Goal: Information Seeking & Learning: Learn about a topic

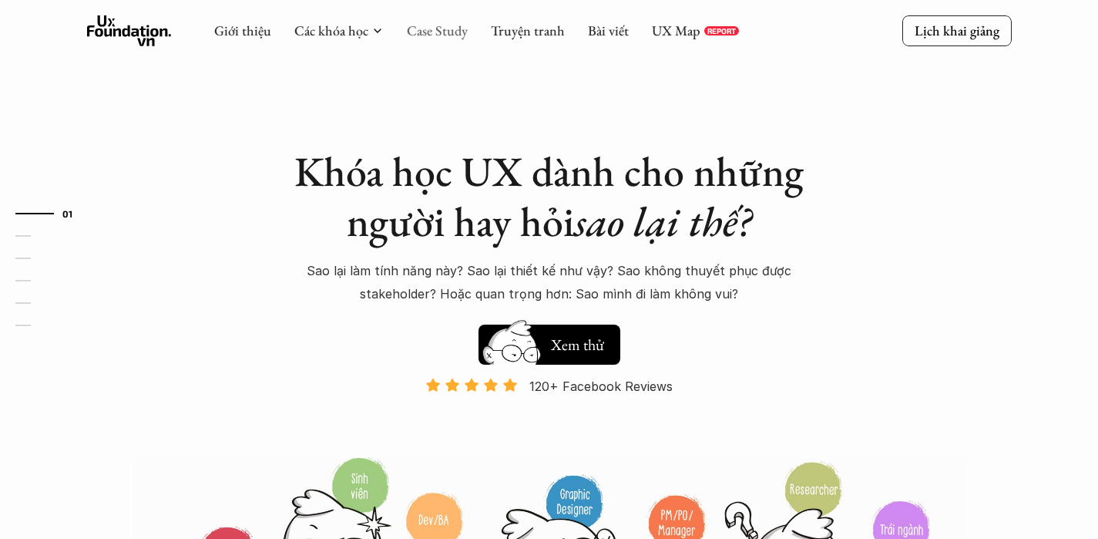
click at [443, 33] on link "Case Study" at bounding box center [437, 31] width 61 height 18
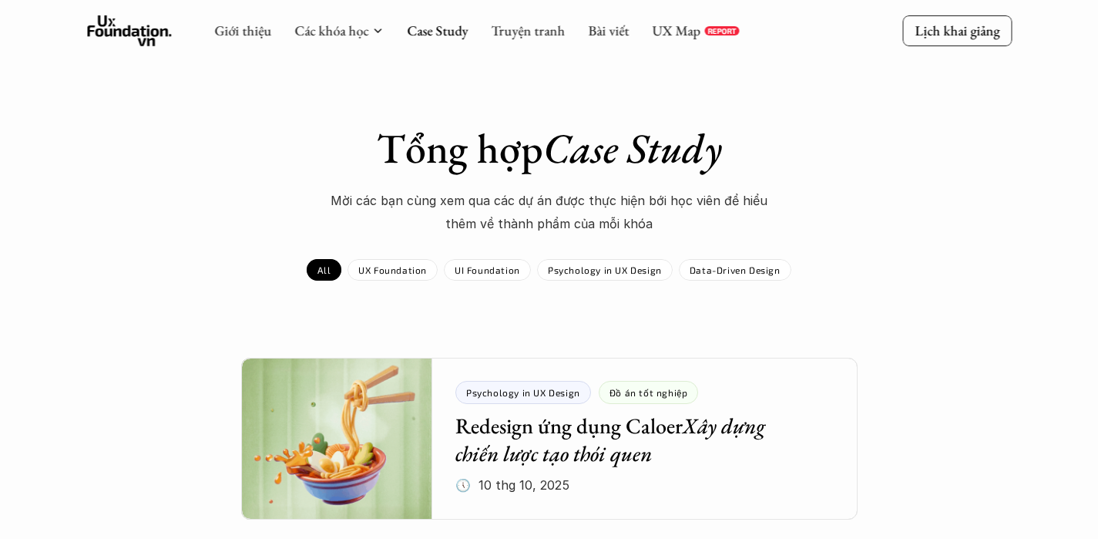
click at [701, 30] on div "UX Map REPORT" at bounding box center [695, 30] width 87 height 17
click at [693, 31] on link "UX Map" at bounding box center [676, 31] width 49 height 18
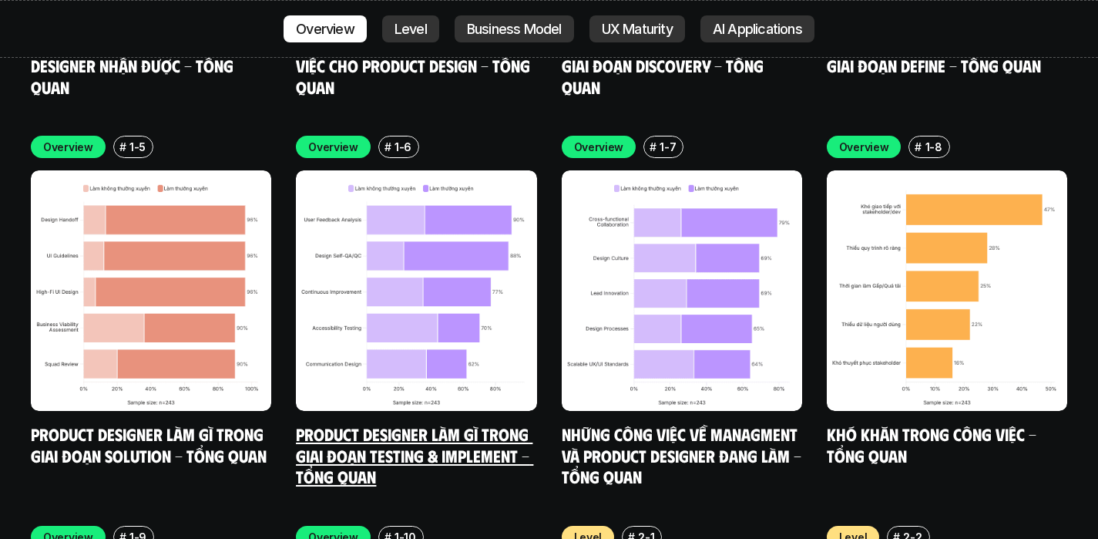
scroll to position [5763, 0]
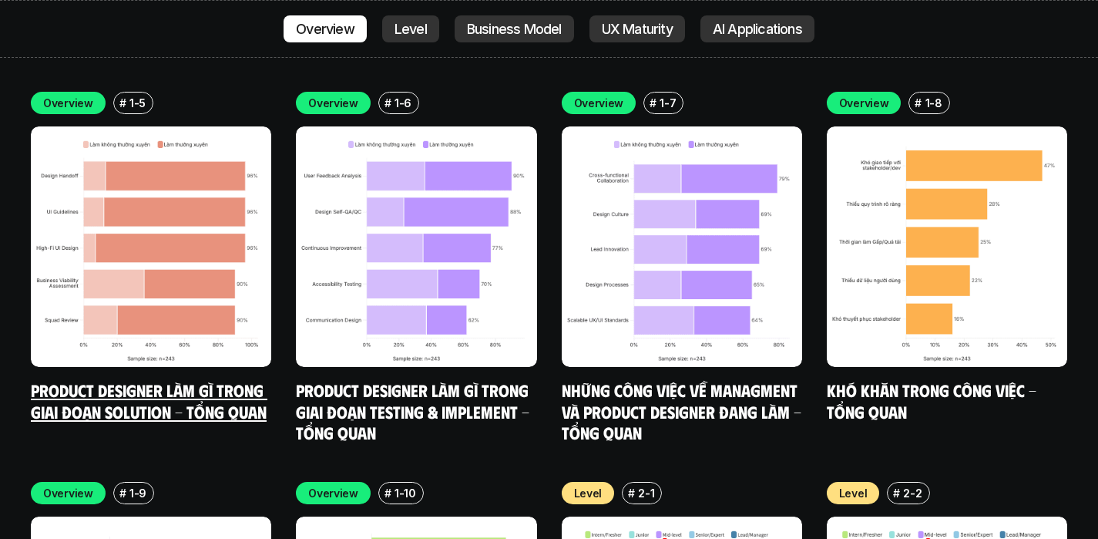
click at [143, 165] on img at bounding box center [151, 246] width 240 height 240
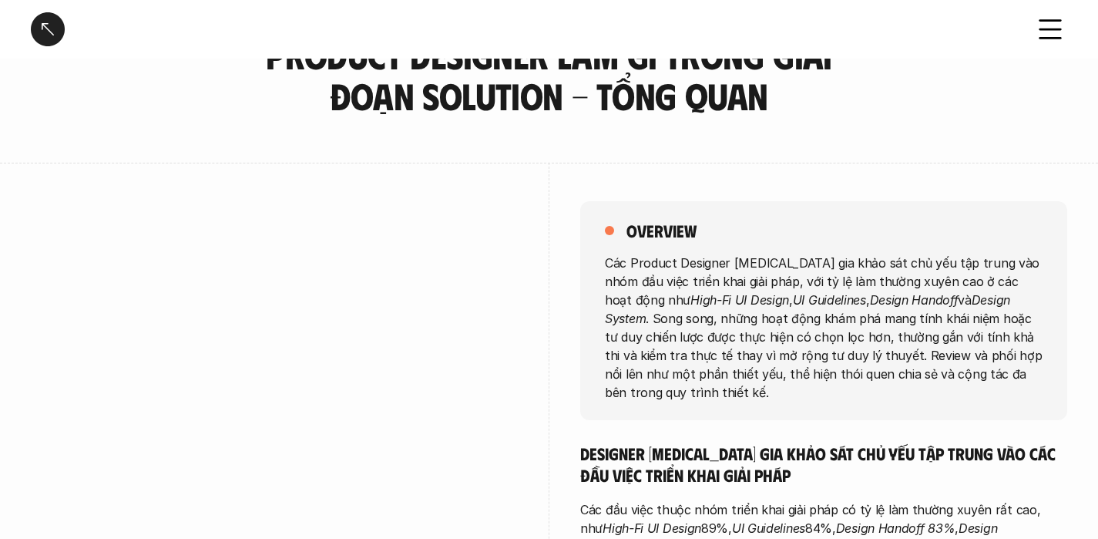
scroll to position [245, 0]
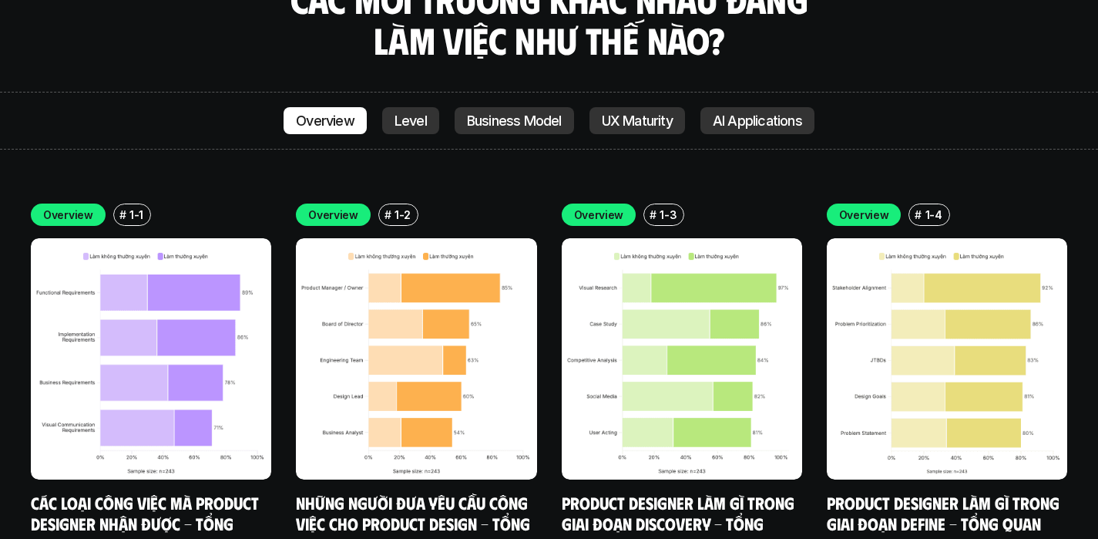
scroll to position [5405, 0]
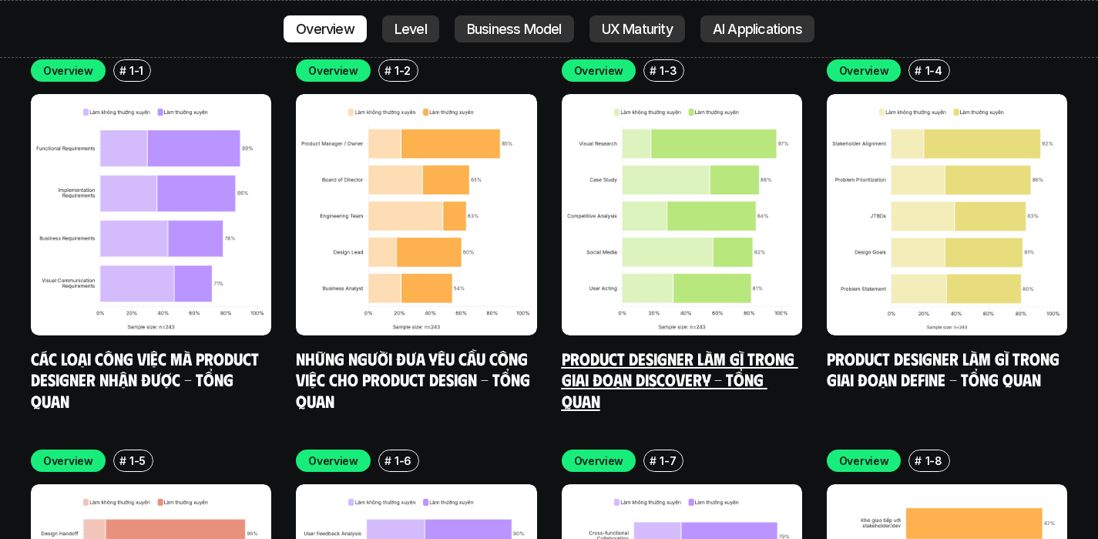
click at [666, 348] on link "Product Designer làm gì trong giai đoạn Discovery - Tổng quan" at bounding box center [680, 379] width 237 height 63
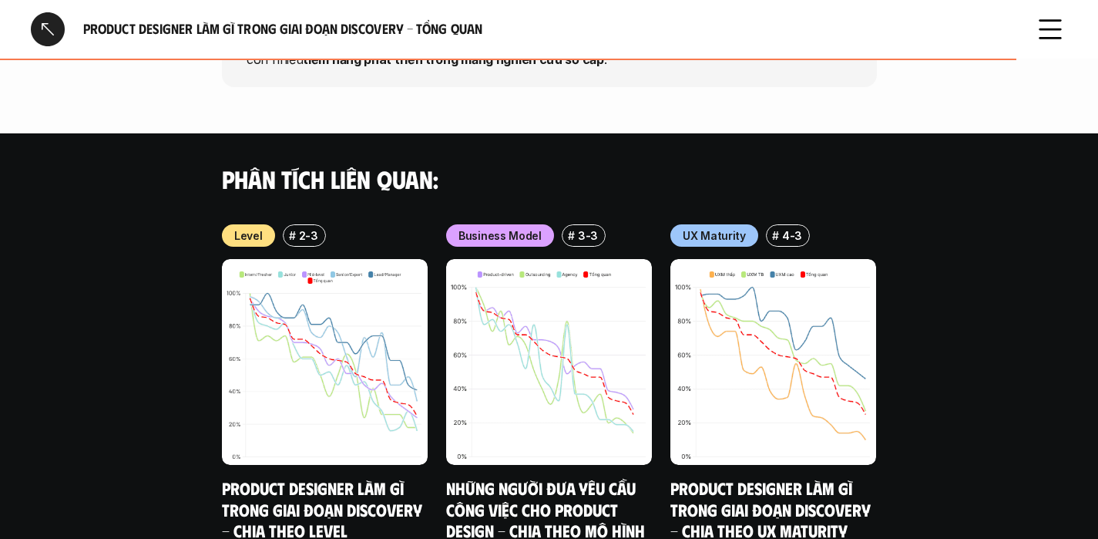
scroll to position [1964, 0]
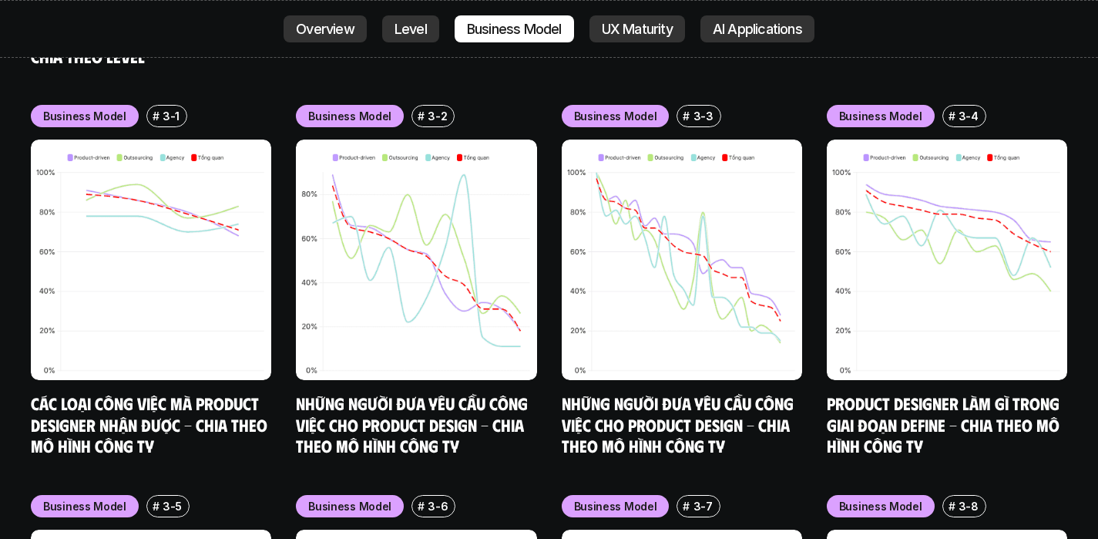
scroll to position [7214, 0]
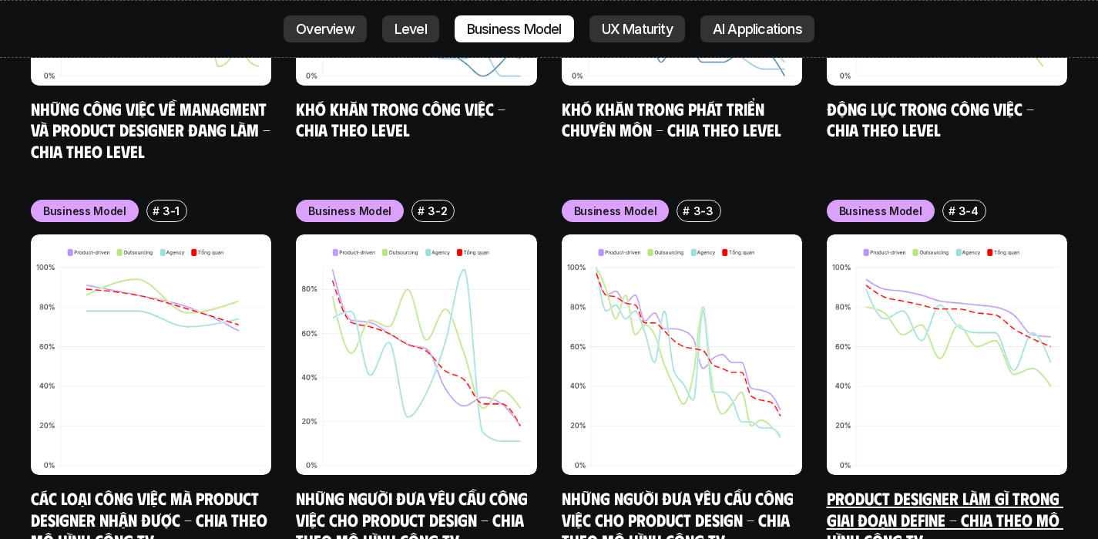
click at [914, 378] on img at bounding box center [947, 354] width 240 height 240
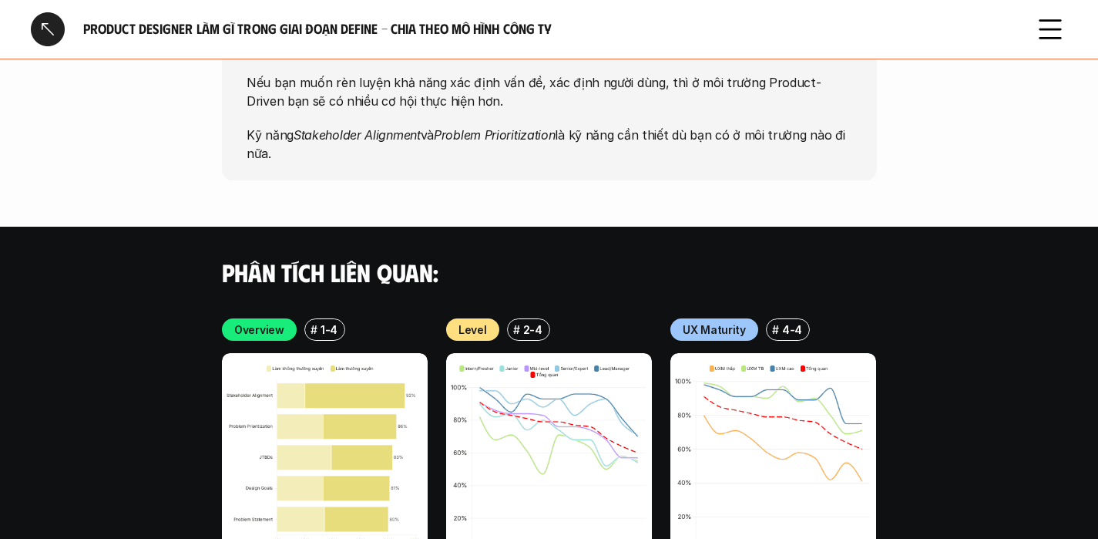
scroll to position [3341, 0]
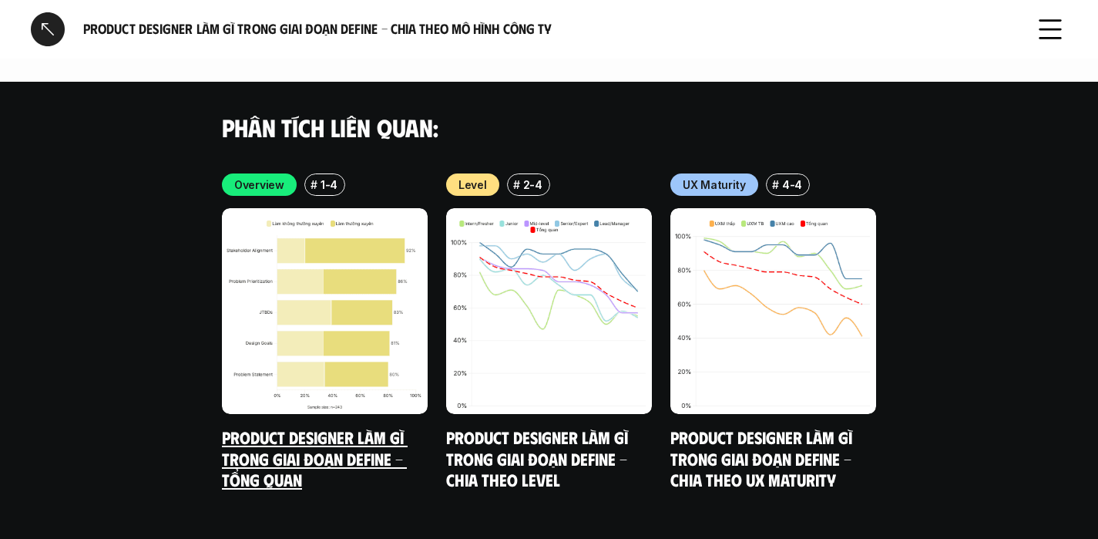
click at [367, 426] on link "Product Designer làm gì trong giai đoạn Define - Tổng quan" at bounding box center [315, 457] width 186 height 63
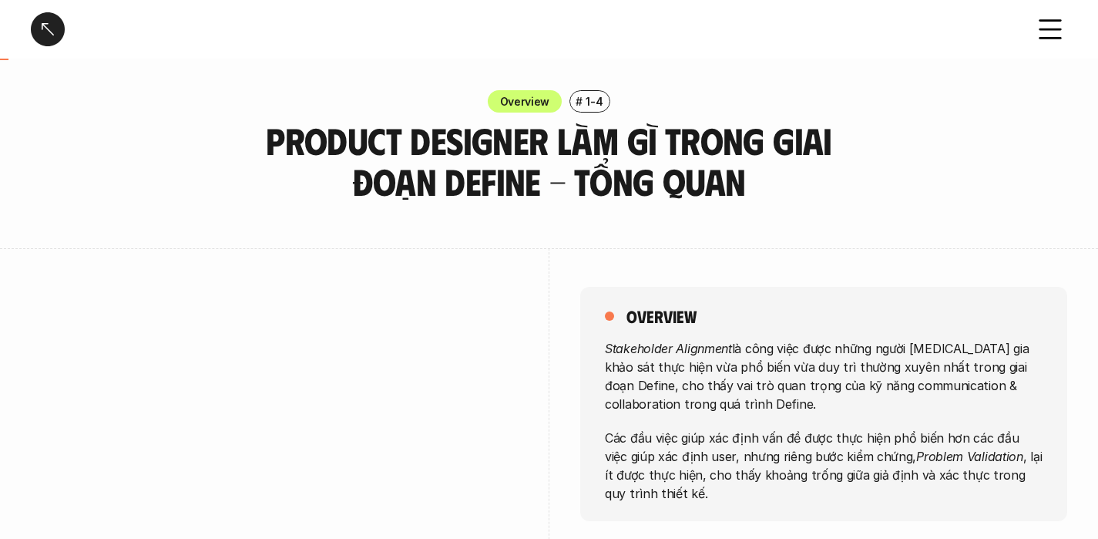
scroll to position [3, 0]
click at [1055, 17] on icon at bounding box center [1051, 29] width 34 height 34
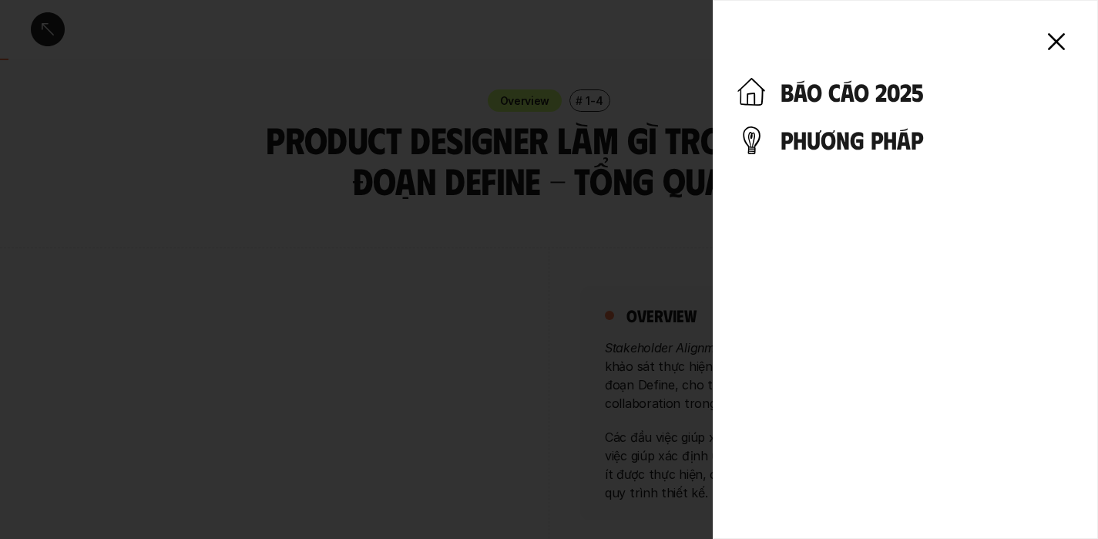
click at [513, 125] on div at bounding box center [549, 269] width 1098 height 539
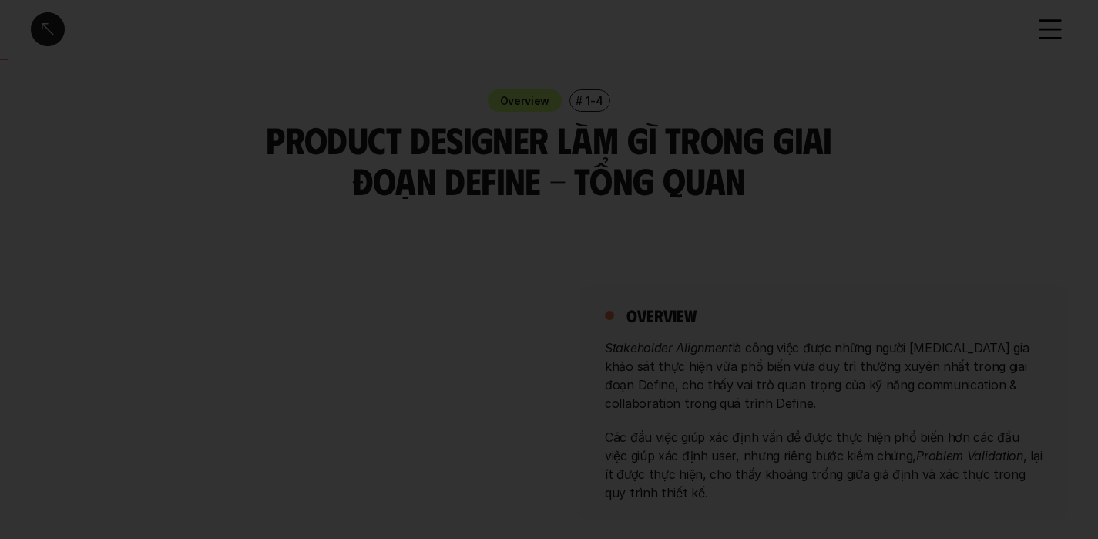
click at [54, 19] on div at bounding box center [549, 269] width 1098 height 539
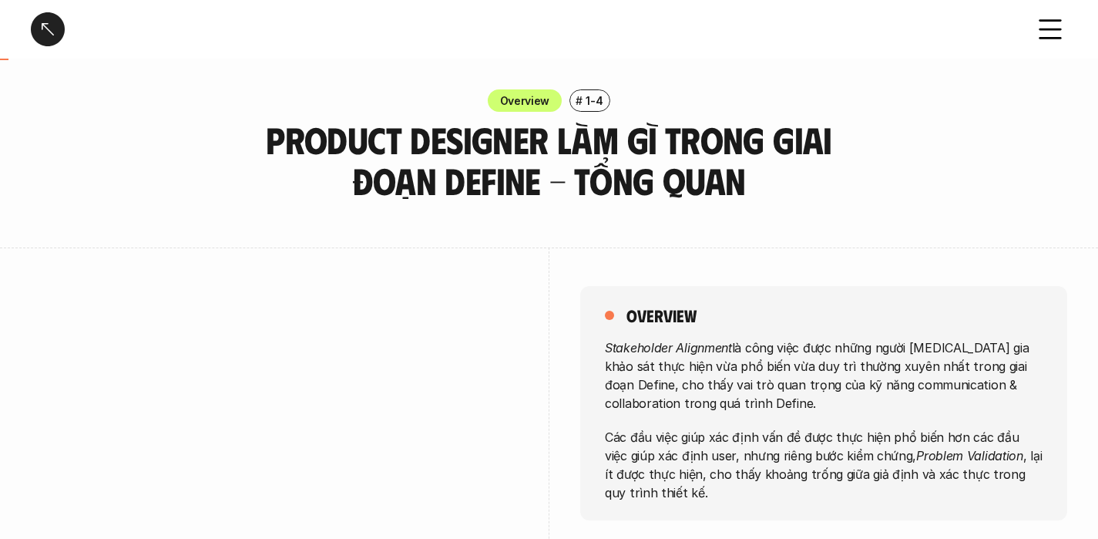
click at [50, 35] on div at bounding box center [48, 29] width 34 height 34
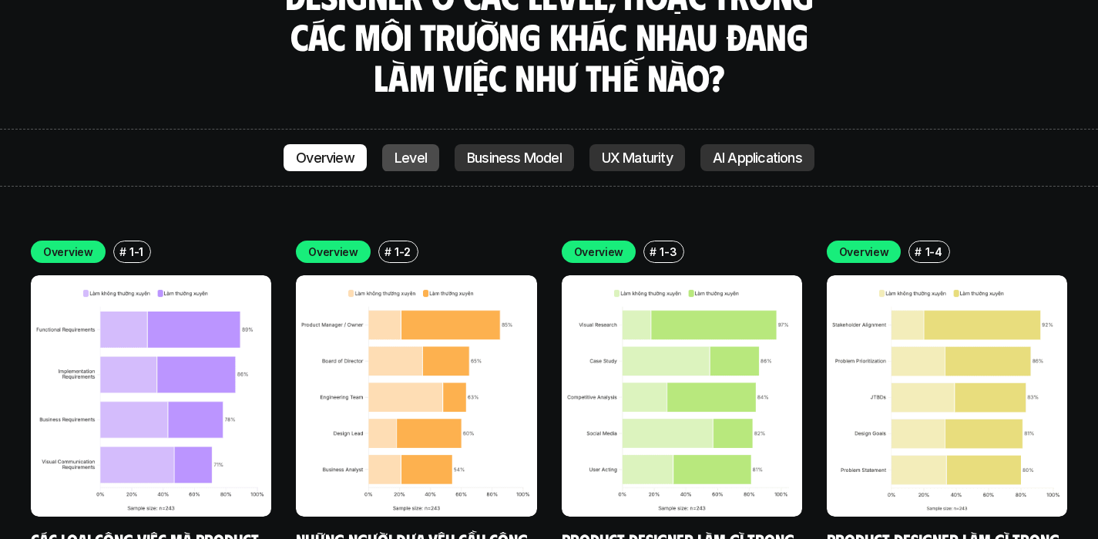
click at [422, 150] on p "Level" at bounding box center [411, 157] width 32 height 15
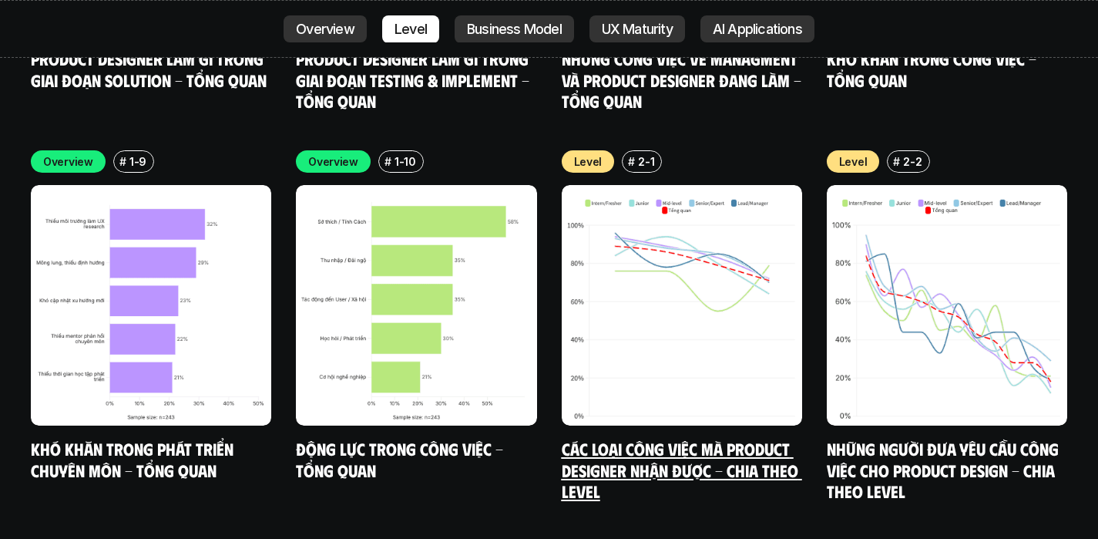
scroll to position [6101, 0]
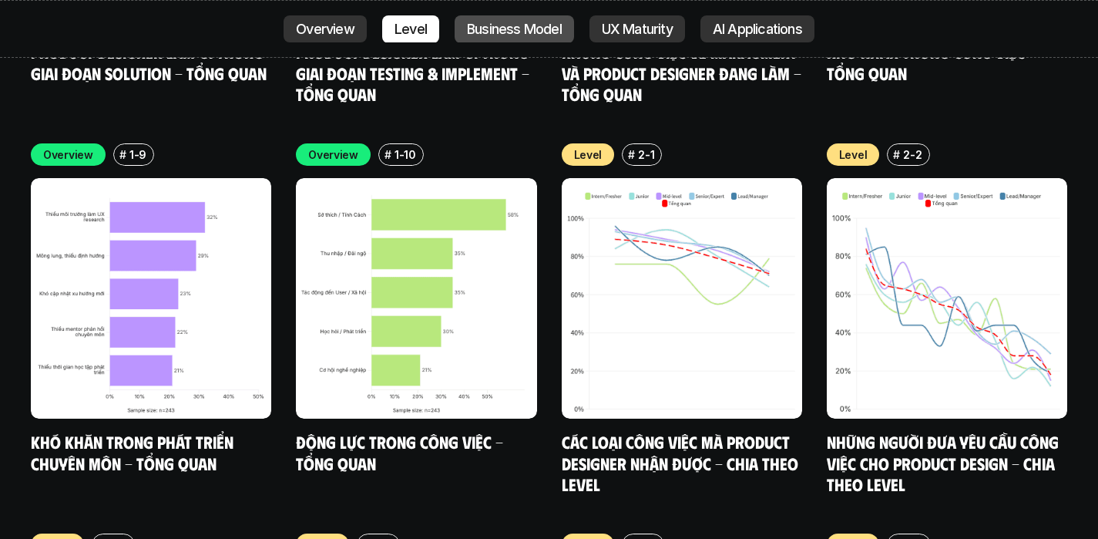
click at [500, 32] on p "Business Model" at bounding box center [514, 29] width 95 height 15
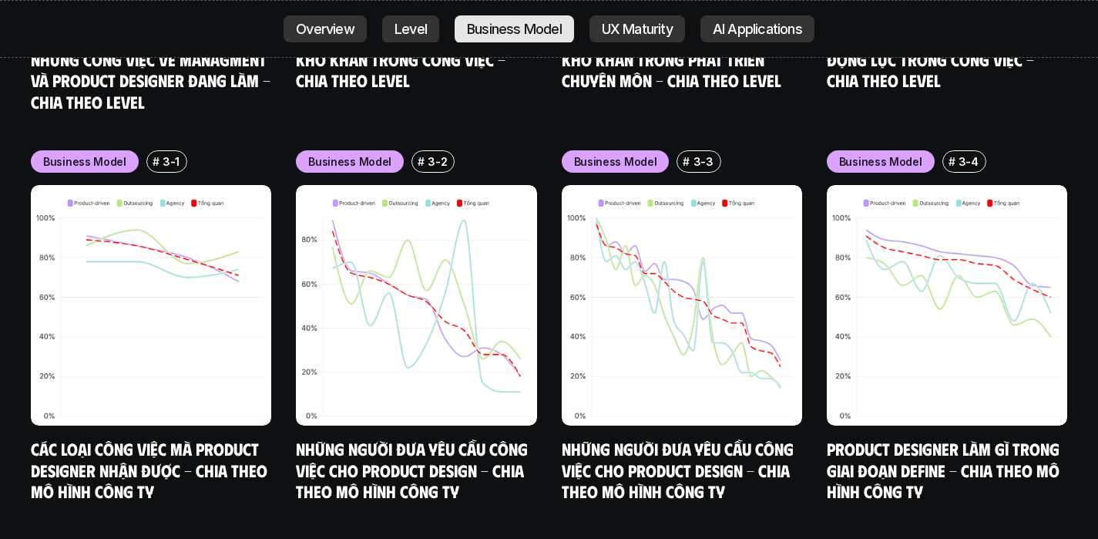
scroll to position [7271, 0]
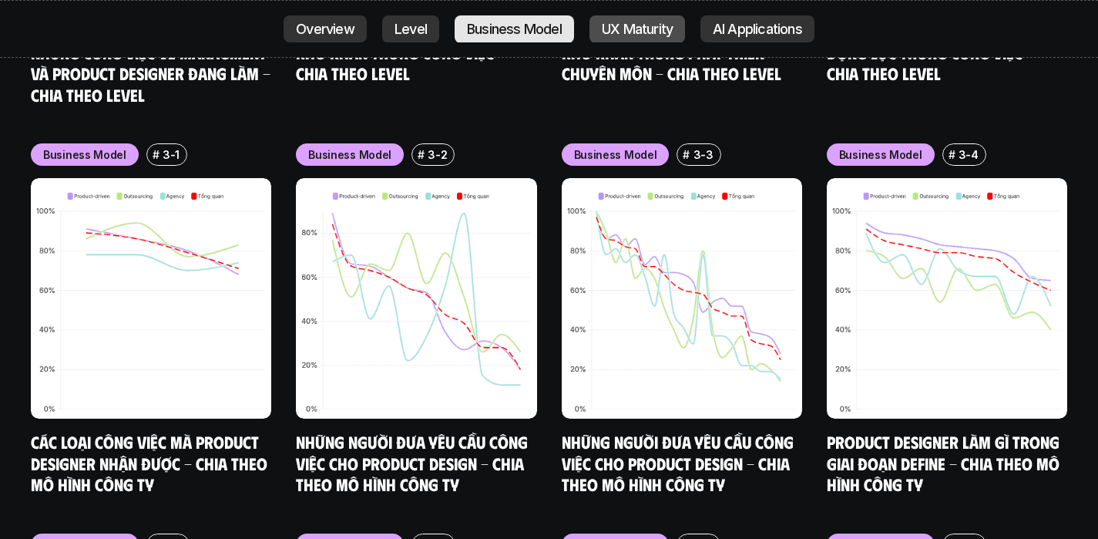
click at [641, 30] on p "UX Maturity" at bounding box center [637, 29] width 71 height 15
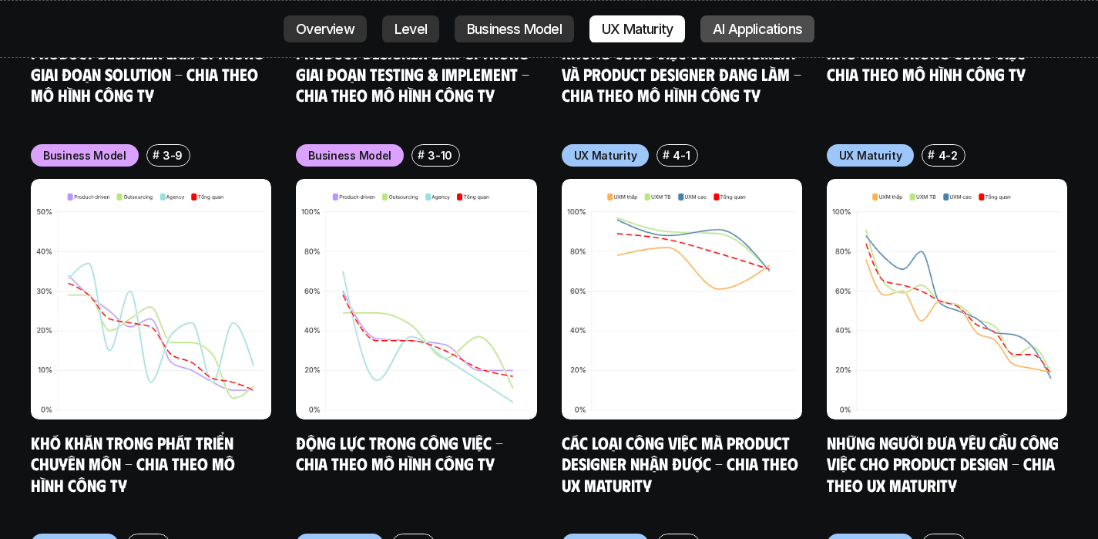
click at [736, 28] on p "AI Applications" at bounding box center [757, 29] width 89 height 15
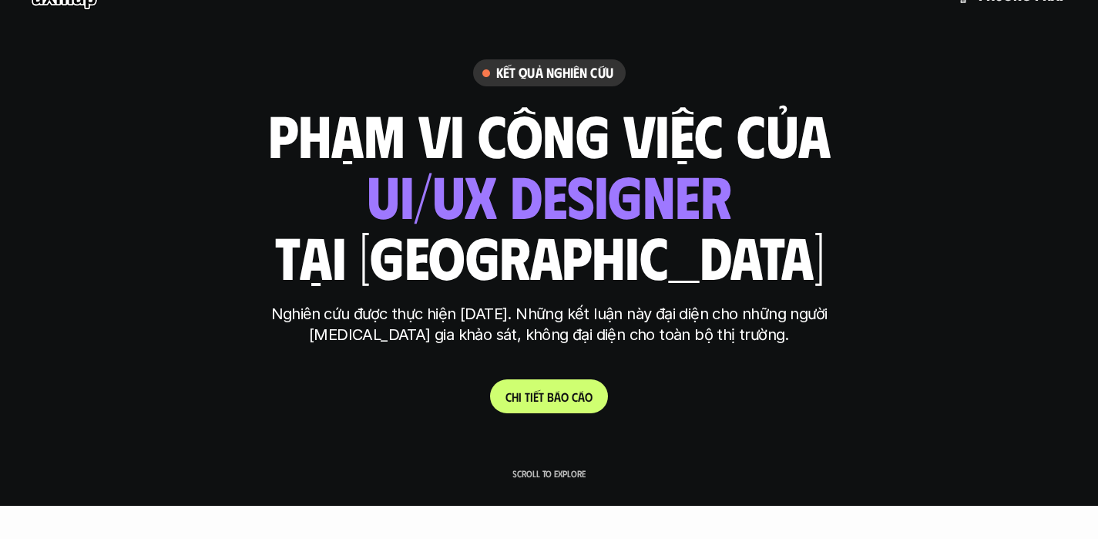
click at [563, 388] on link "C h i t i ế t b á o c á o" at bounding box center [549, 396] width 118 height 34
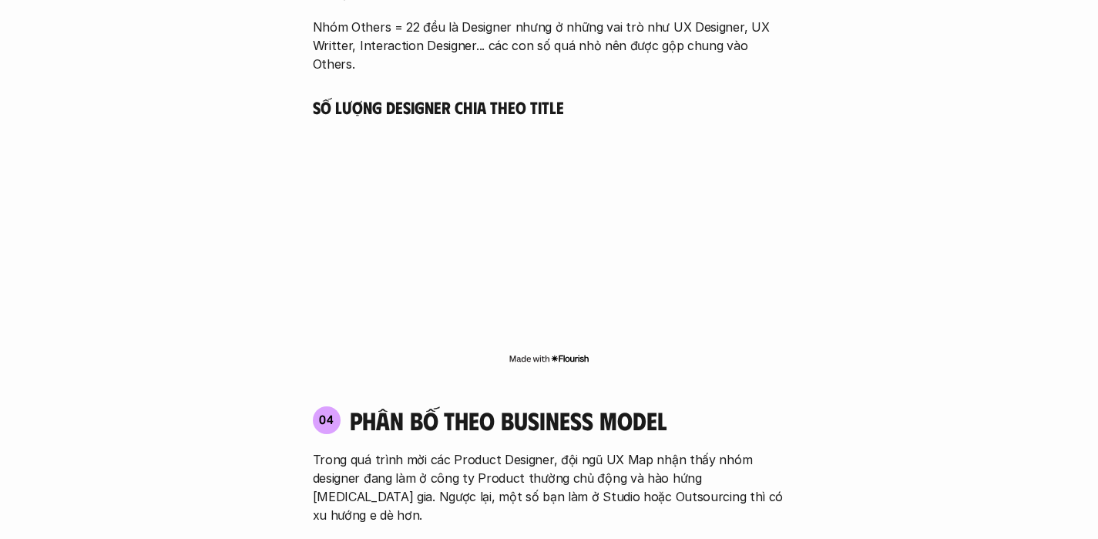
scroll to position [3251, 0]
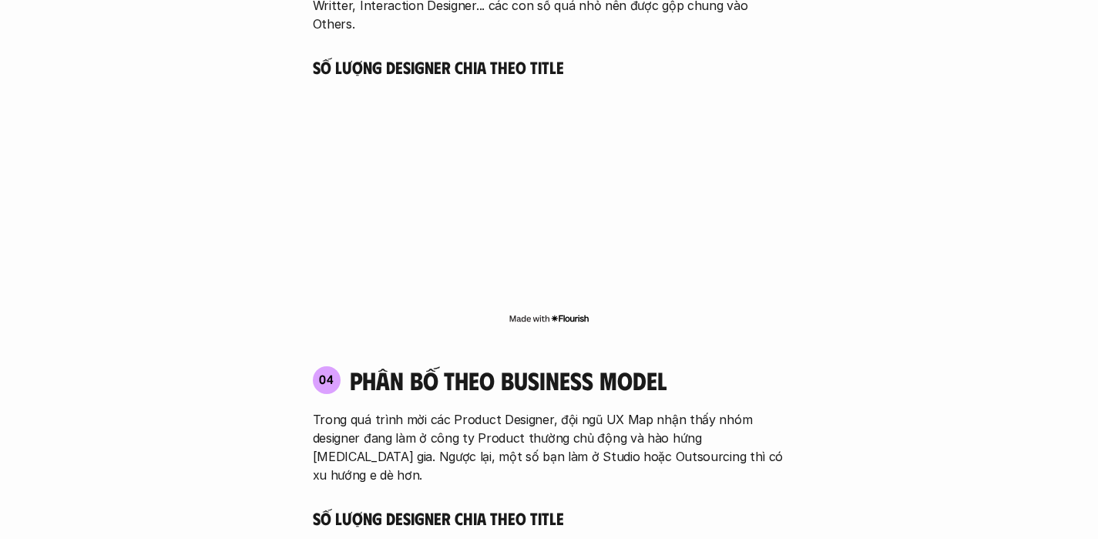
click at [439, 365] on h4 "phân bố theo business model" at bounding box center [508, 379] width 317 height 29
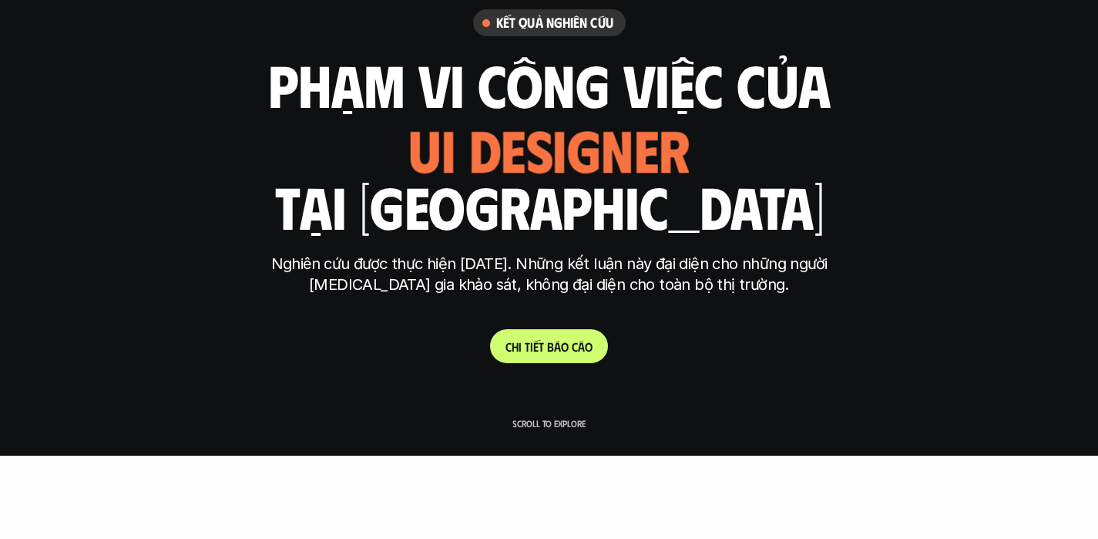
scroll to position [0, 0]
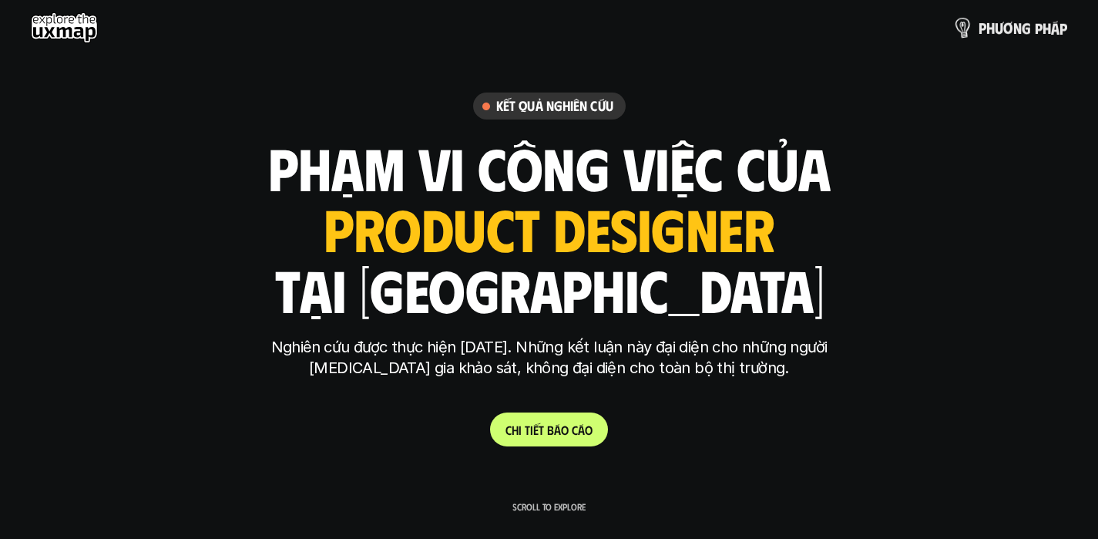
click at [1000, 28] on p "p h ư ơ n g p h á p" at bounding box center [1023, 27] width 89 height 17
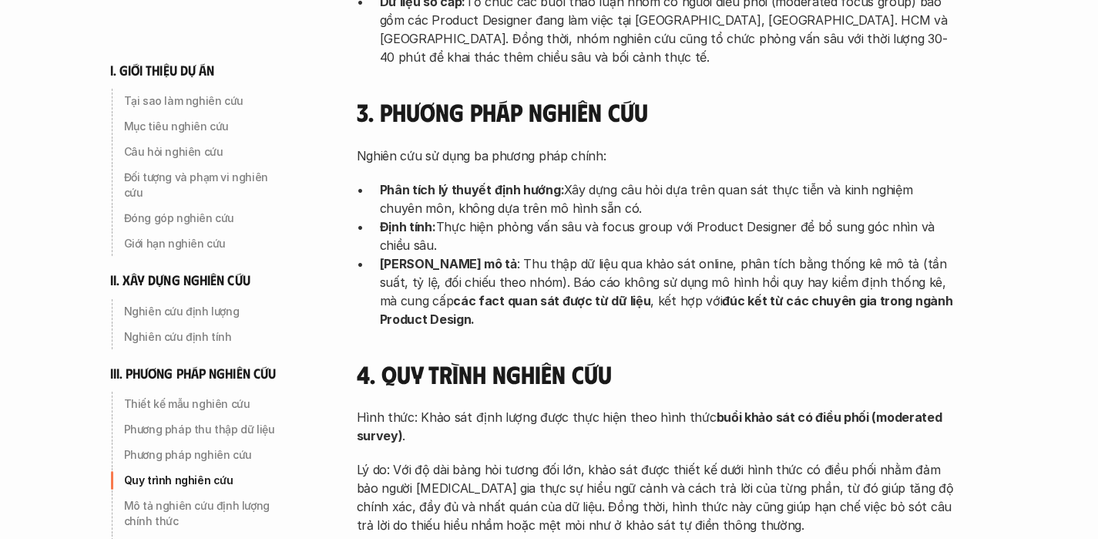
scroll to position [4331, 0]
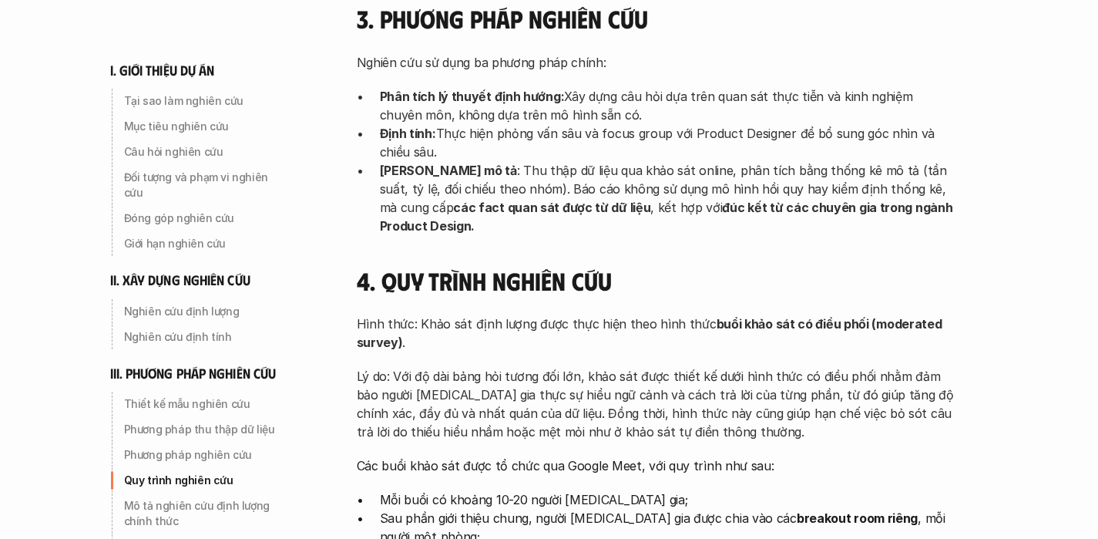
drag, startPoint x: 519, startPoint y: 349, endPoint x: 762, endPoint y: 362, distance: 243.9
click at [762, 456] on p "Các buổi khảo sát được tổ chức qua Google Meet, với quy trình như sau:" at bounding box center [657, 465] width 601 height 18
click at [781, 456] on p "Các buổi khảo sát được tổ chức qua Google Meet, với quy trình như sau:" at bounding box center [657, 465] width 601 height 18
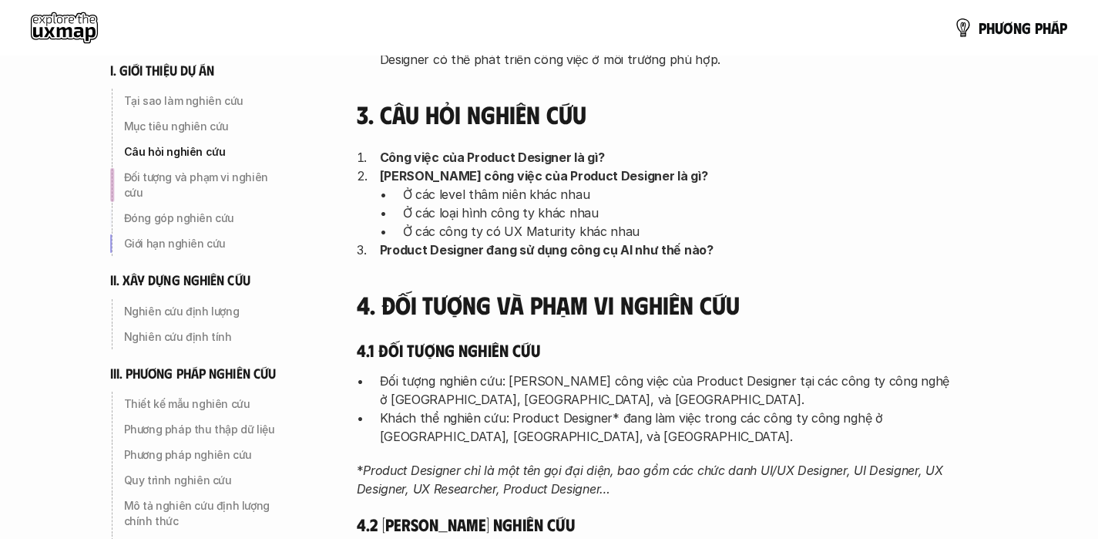
scroll to position [0, 0]
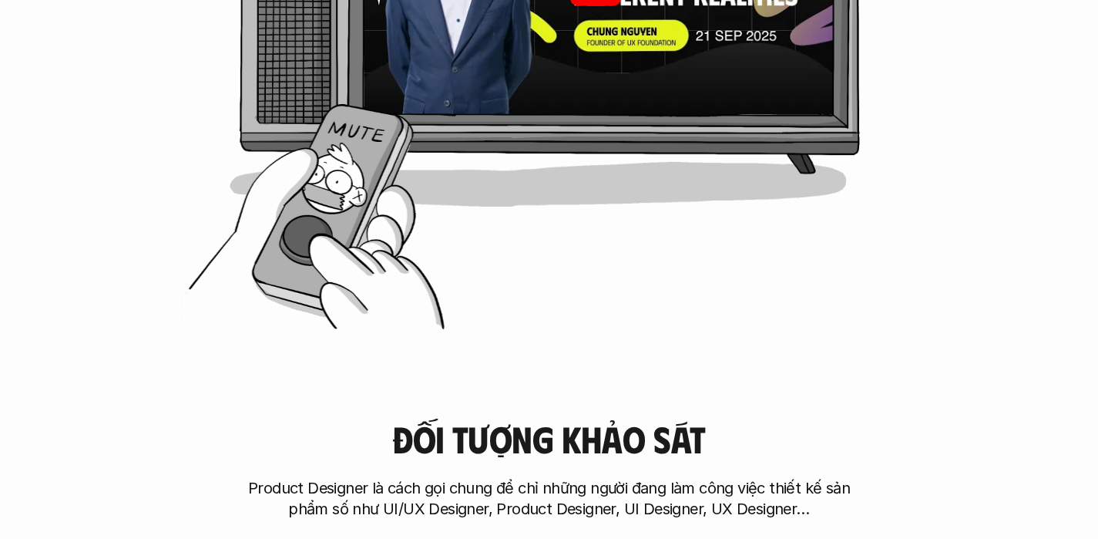
scroll to position [850, 0]
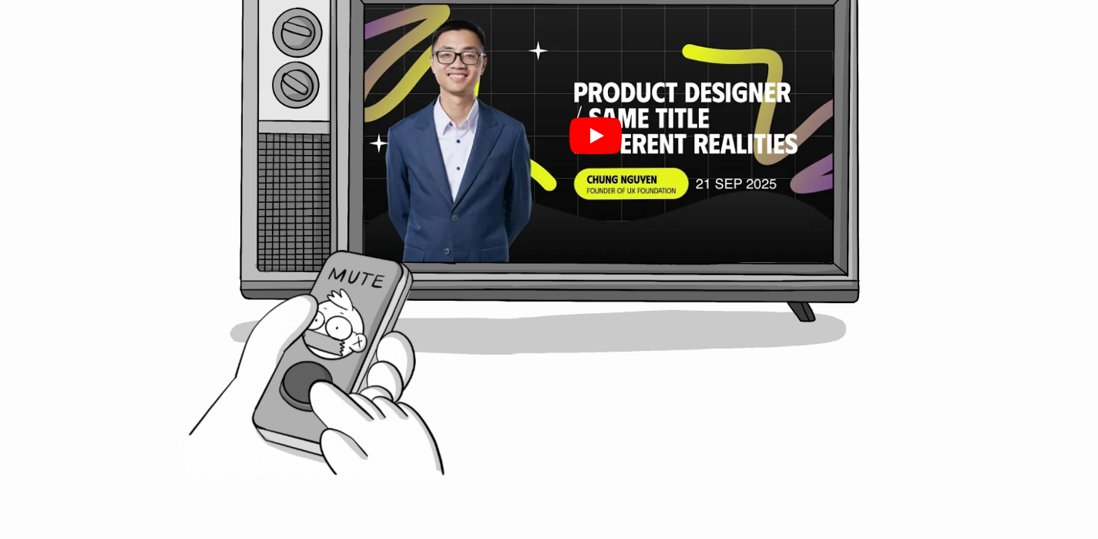
click at [605, 146] on icon "Play" at bounding box center [595, 135] width 52 height 37
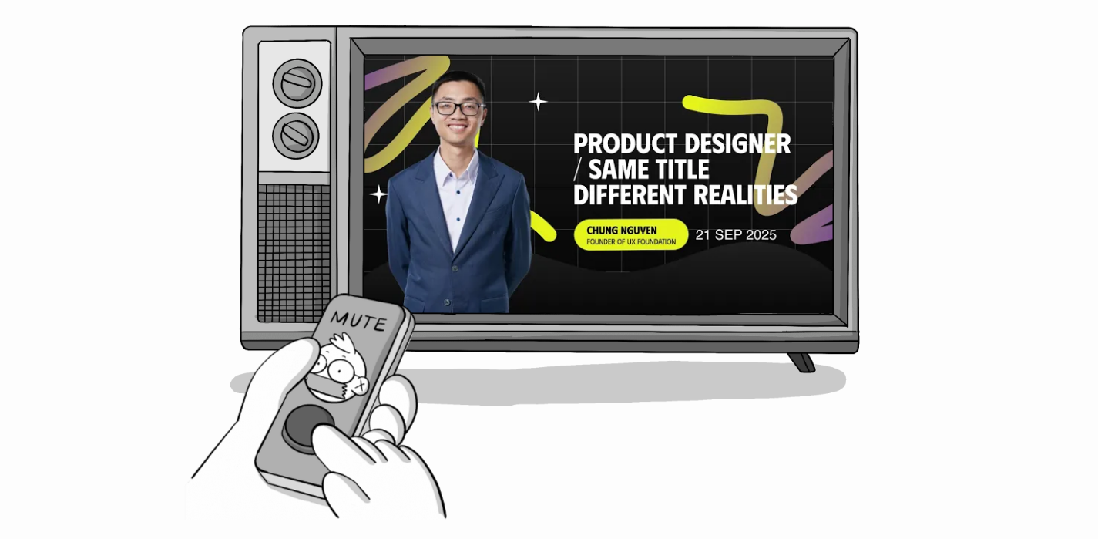
scroll to position [917, 0]
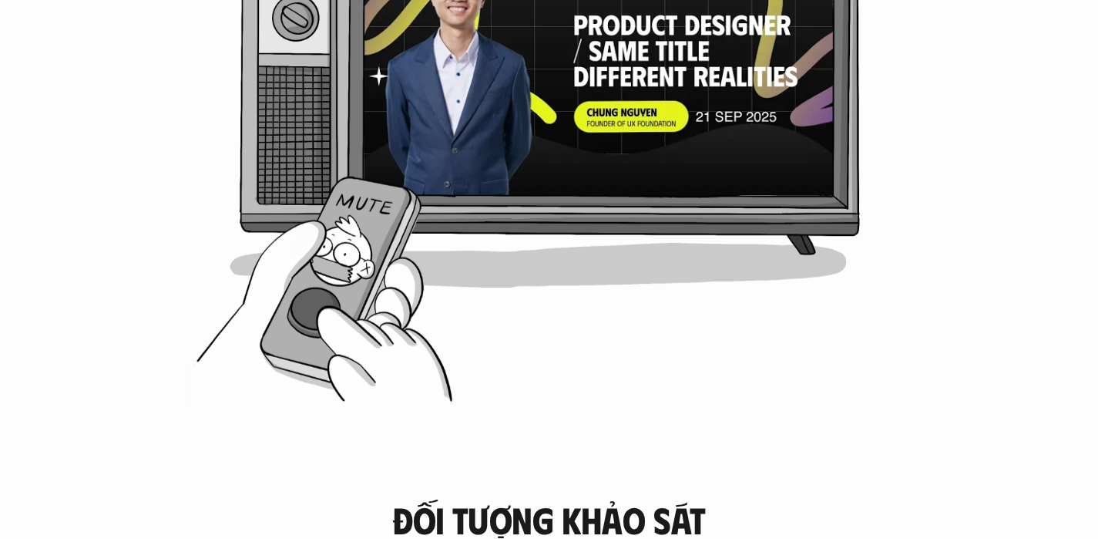
click at [338, 267] on div "[PERSON_NAME] do dự án ra đời Trên hành trình sự nghiệp, mọi người cũng hối hả …" at bounding box center [549, 37] width 975 height 739
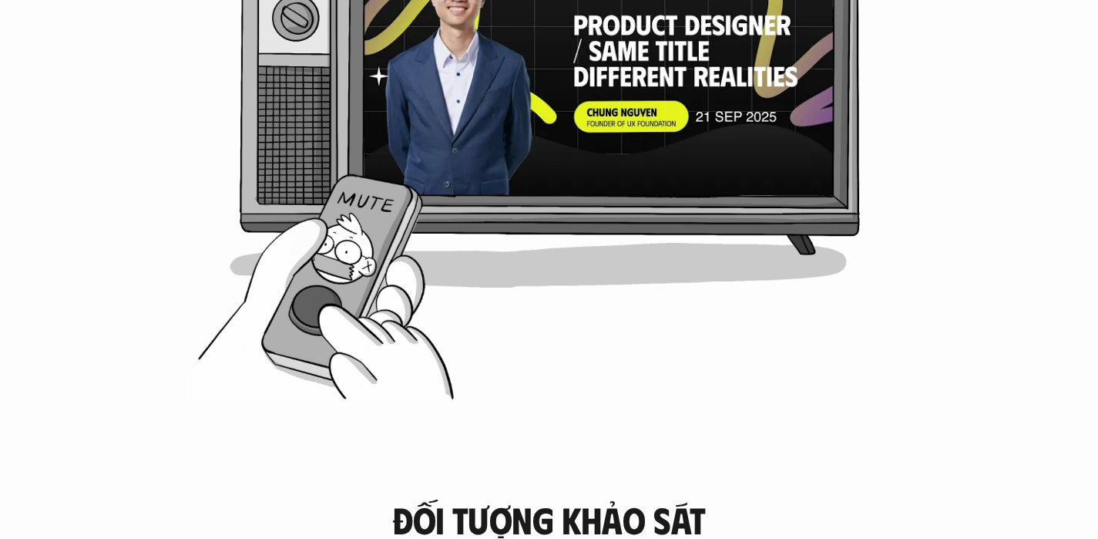
click at [318, 319] on div "[PERSON_NAME] do dự án ra đời Trên hành trình sự nghiệp, mọi người cũng hối hả …" at bounding box center [549, 37] width 975 height 739
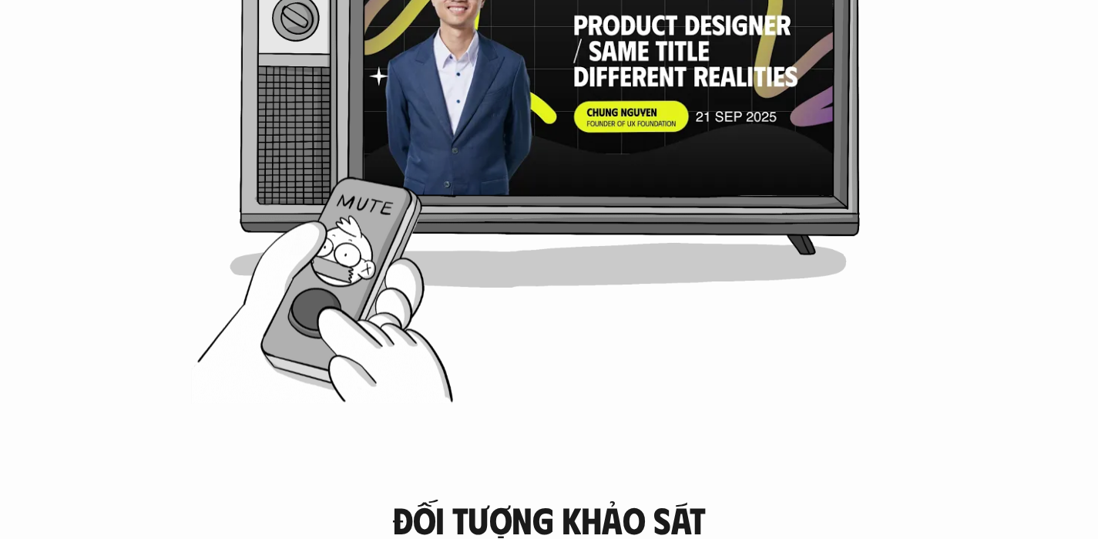
click at [375, 219] on div at bounding box center [549, 80] width 617 height 345
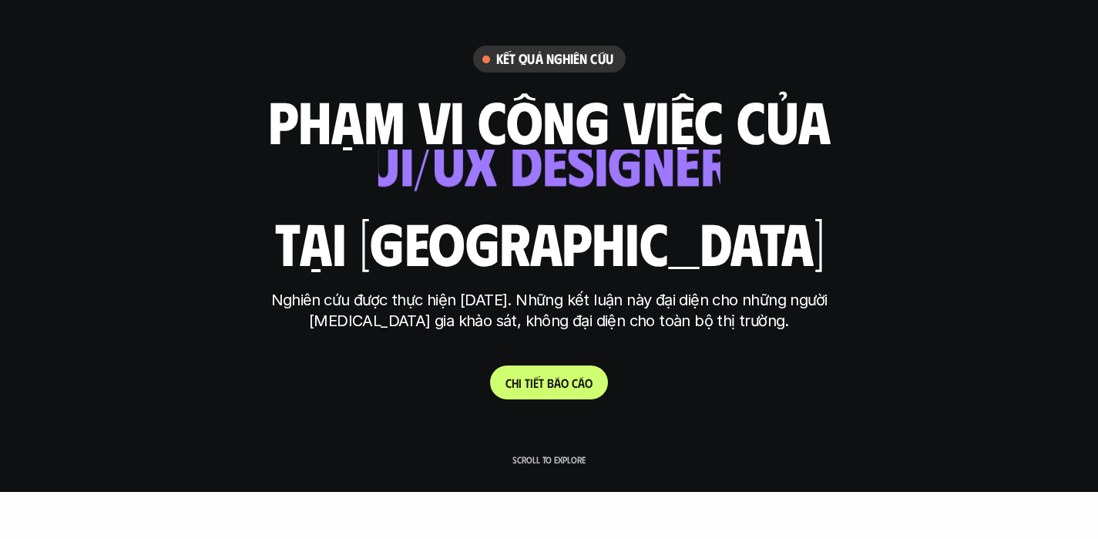
scroll to position [0, 0]
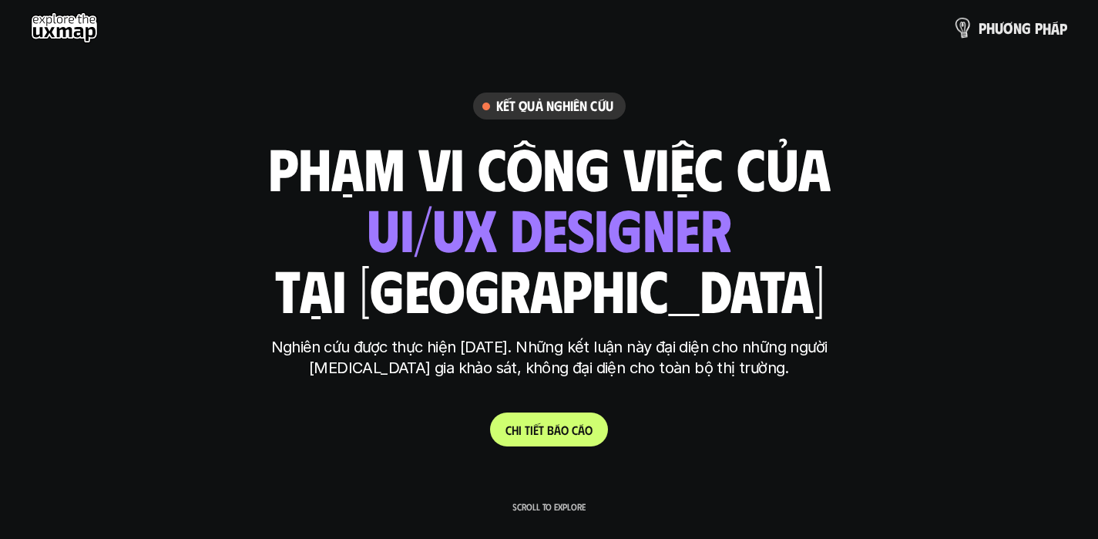
click at [982, 27] on p "p h ư ơ n g p h á p" at bounding box center [1023, 27] width 89 height 17
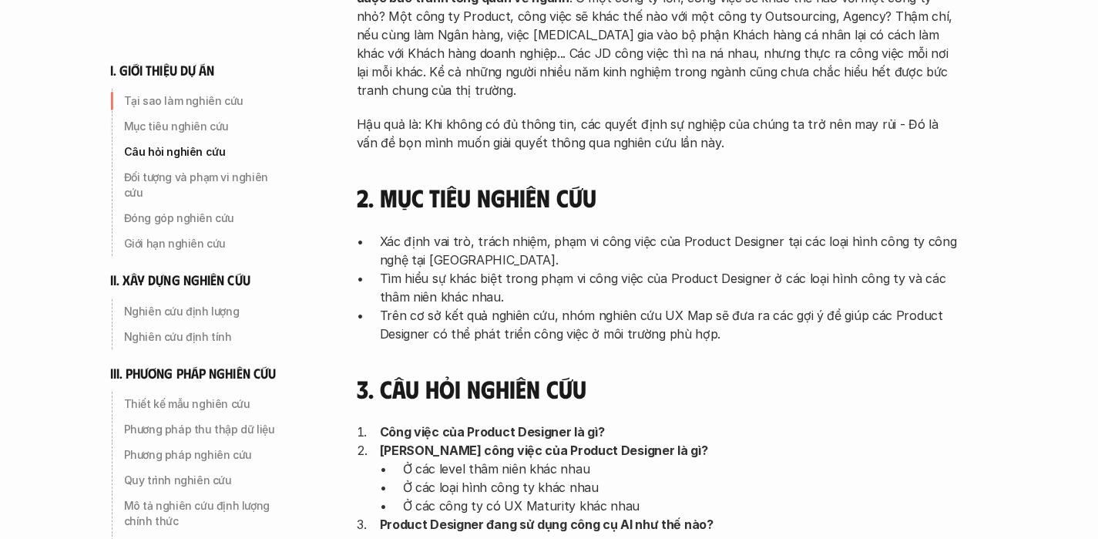
scroll to position [483, 0]
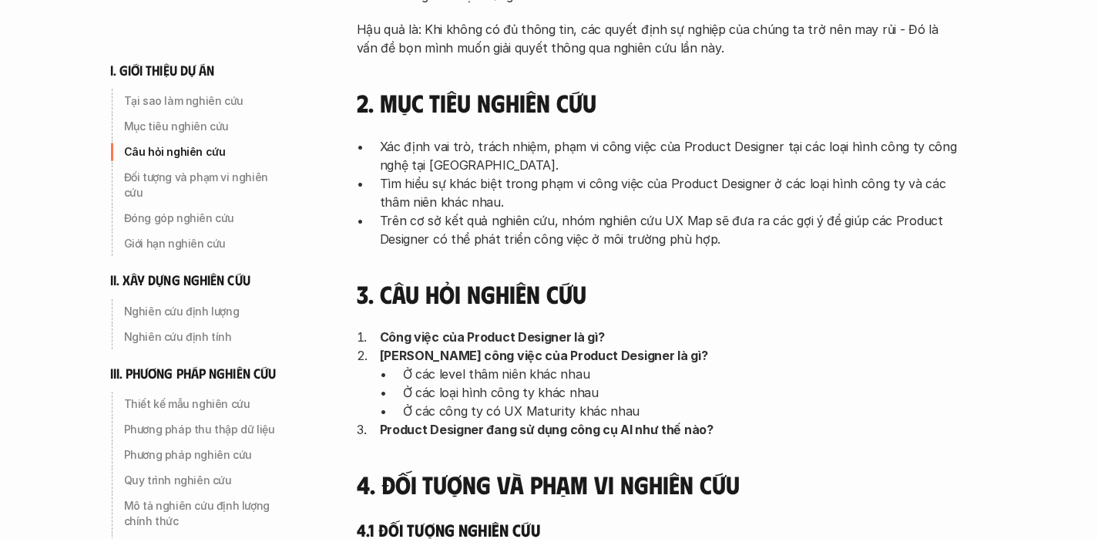
drag, startPoint x: 490, startPoint y: 180, endPoint x: 894, endPoint y: 225, distance: 406.4
click at [894, 225] on ul "Xác định vai trò, trách nhiệm, phạm vi công việc của Product Designer tại các l…" at bounding box center [657, 192] width 601 height 111
click at [832, 222] on p "Trên cơ sở kết quả nghiên cứu, nhóm nghiên cứu UX Map sẽ đưa ra các gợi ý để gi…" at bounding box center [669, 229] width 578 height 37
drag, startPoint x: 453, startPoint y: 237, endPoint x: 672, endPoint y: 248, distance: 219.2
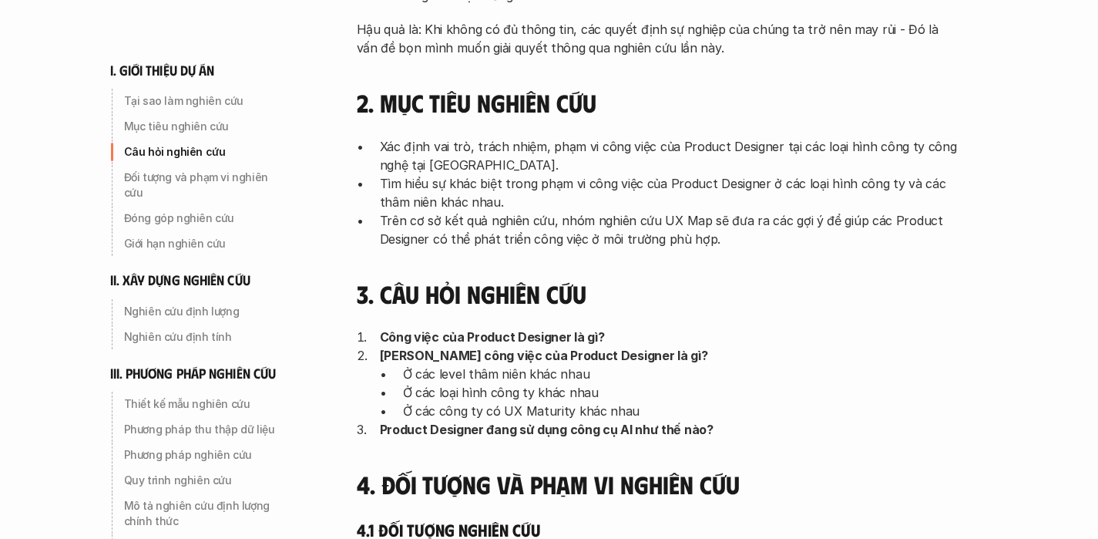
drag, startPoint x: 524, startPoint y: 335, endPoint x: 503, endPoint y: 343, distance: 22.2
click at [524, 335] on strong "Công việc của Product Designer là gì?" at bounding box center [492, 336] width 225 height 15
click at [429, 358] on strong "[PERSON_NAME] công việc của Product Designer là gì?" at bounding box center [544, 355] width 328 height 15
drag, startPoint x: 418, startPoint y: 376, endPoint x: 602, endPoint y: 375, distance: 184.2
click at [602, 375] on p "Ở các level thâm niên khác nhau" at bounding box center [680, 374] width 555 height 18
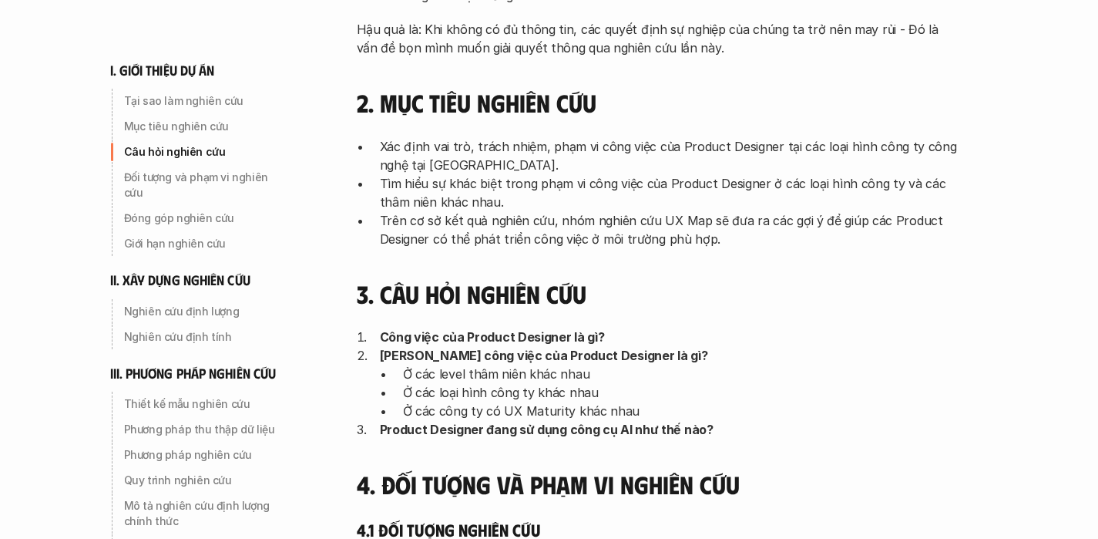
click at [602, 375] on p "Ở các level thâm niên khác nhau" at bounding box center [680, 374] width 555 height 18
drag, startPoint x: 415, startPoint y: 395, endPoint x: 590, endPoint y: 392, distance: 175.0
click at [590, 392] on p "Ở các loại hình công ty khác nhau" at bounding box center [680, 392] width 555 height 18
click at [647, 395] on p "Ở các loại hình công ty khác nhau" at bounding box center [680, 392] width 555 height 18
drag, startPoint x: 416, startPoint y: 409, endPoint x: 657, endPoint y: 402, distance: 241.4
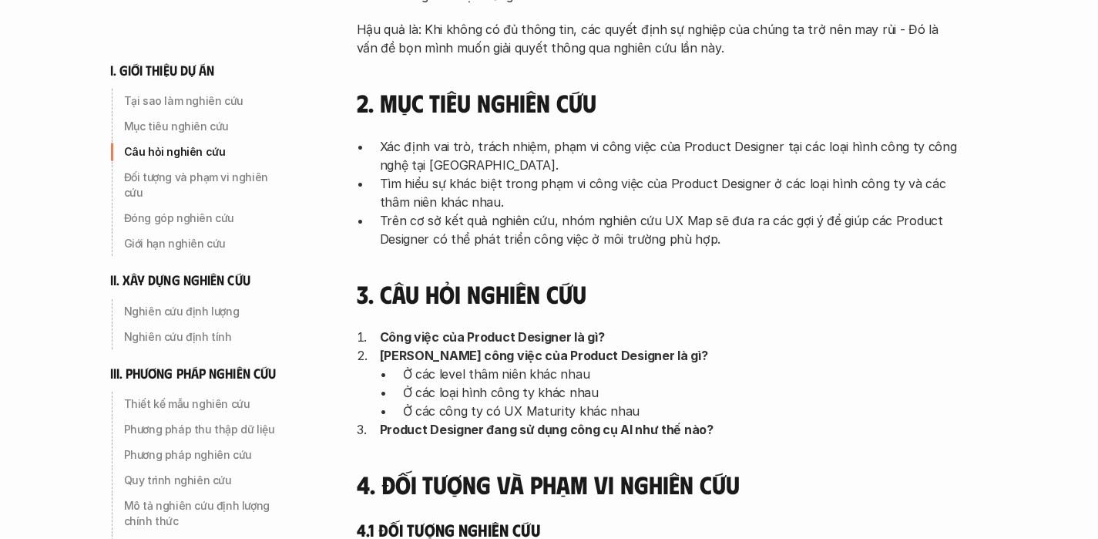
click at [657, 402] on p "Ở các công ty có UX Maturity khác nhau" at bounding box center [680, 411] width 555 height 18
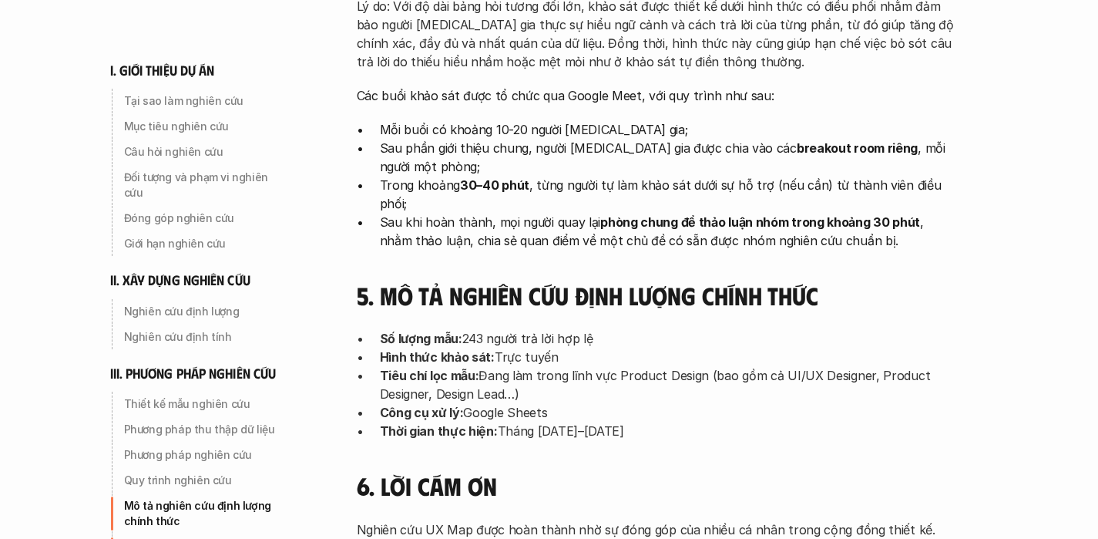
scroll to position [4931, 0]
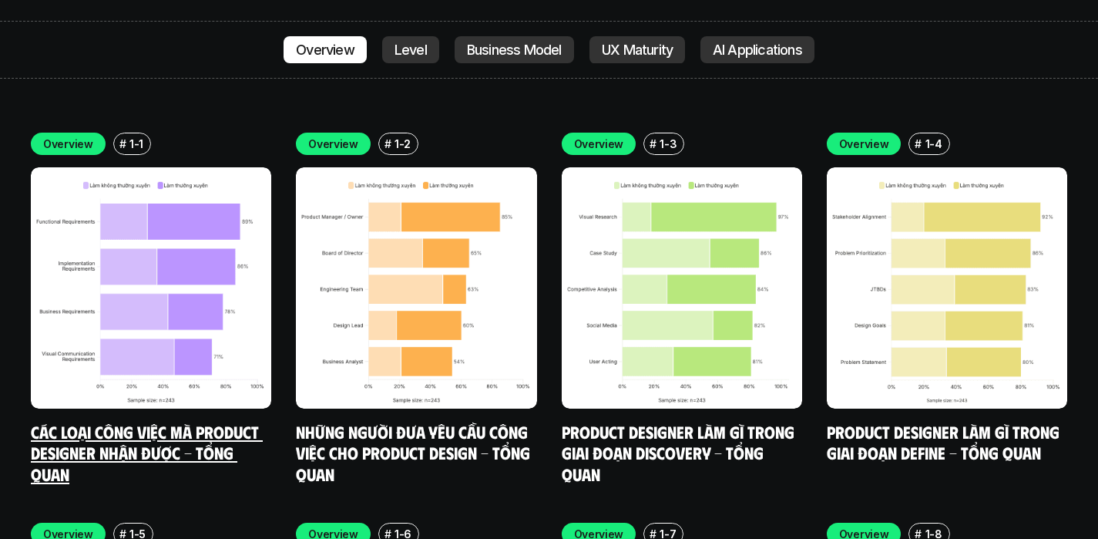
scroll to position [5420, 0]
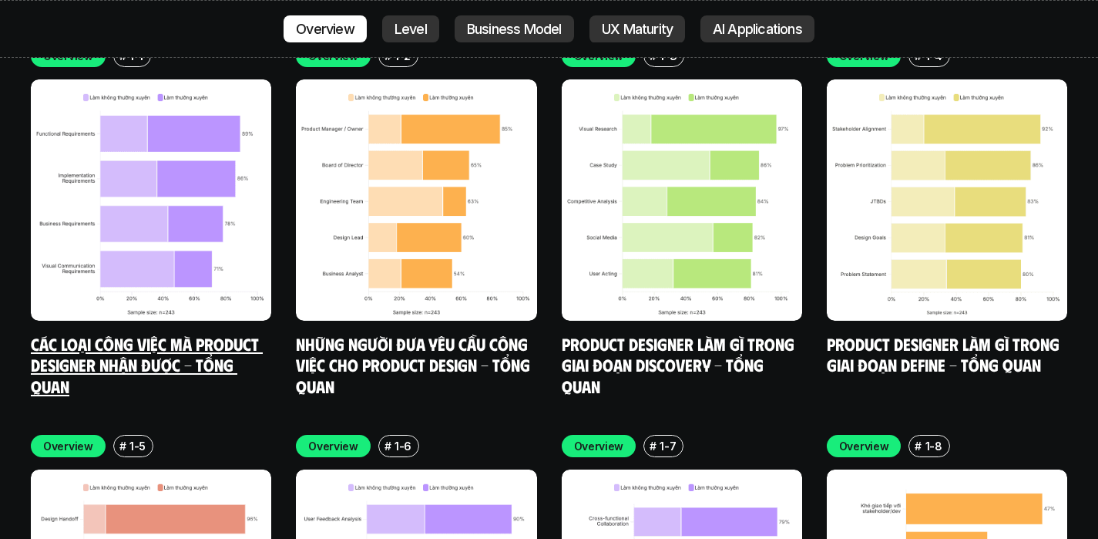
click at [156, 333] on link "Các loại công việc mà Product Designer nhận được - Tổng quan" at bounding box center [147, 364] width 232 height 63
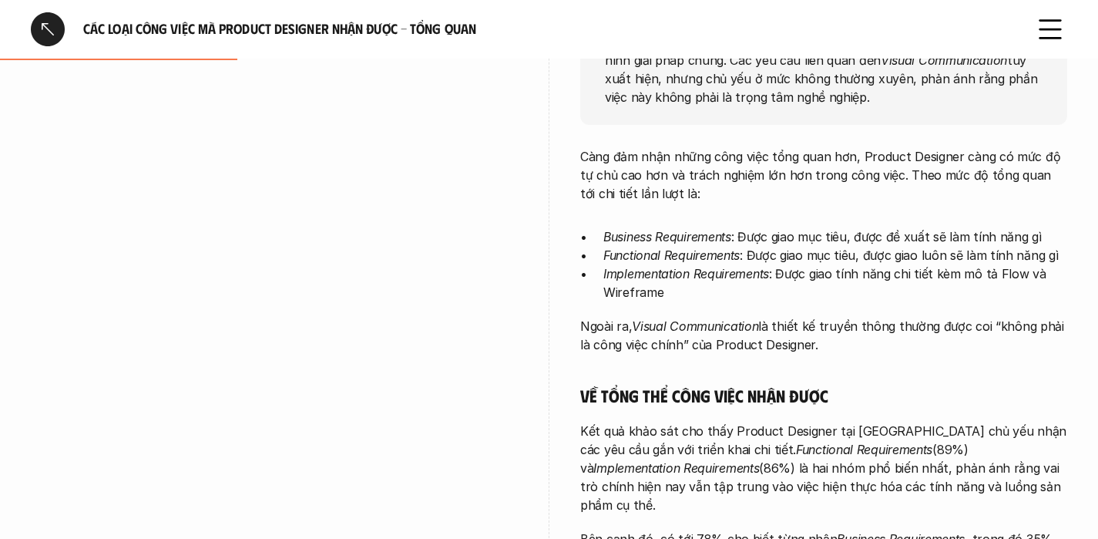
scroll to position [362, 0]
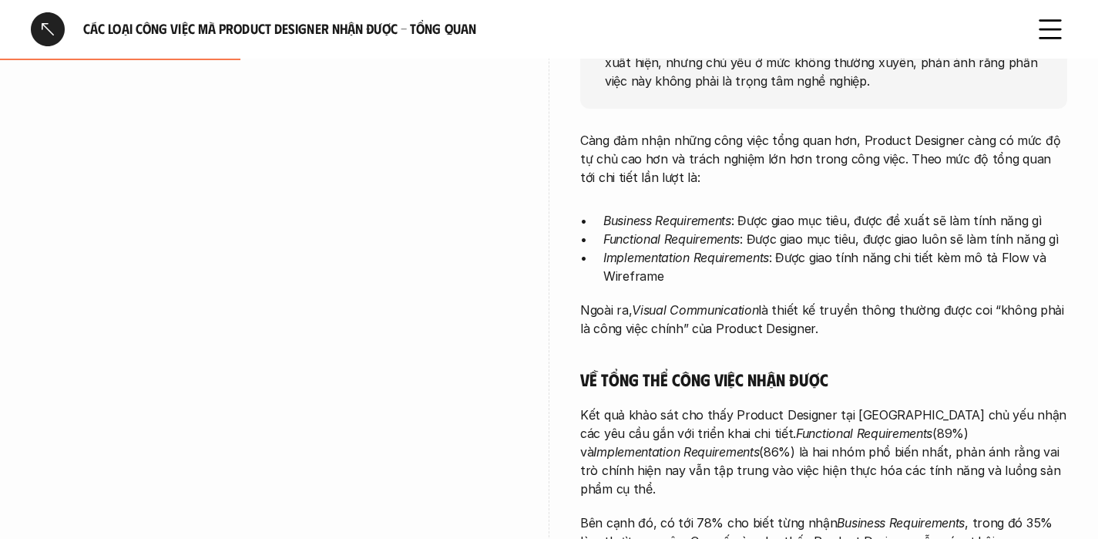
drag, startPoint x: 723, startPoint y: 415, endPoint x: 899, endPoint y: 418, distance: 176.5
click at [899, 418] on p "Kết quả khảo sát cho thấy Product Designer tại [GEOGRAPHIC_DATA] chủ yếu nhận c…" at bounding box center [823, 451] width 487 height 92
drag, startPoint x: 600, startPoint y: 218, endPoint x: 741, endPoint y: 222, distance: 141.1
click at [741, 222] on ul "Business Requirements : Được giao mục tiêu, được đề xuất sẽ làm tính năng gì Fu…" at bounding box center [823, 248] width 487 height 74
drag, startPoint x: 601, startPoint y: 239, endPoint x: 768, endPoint y: 240, distance: 167.3
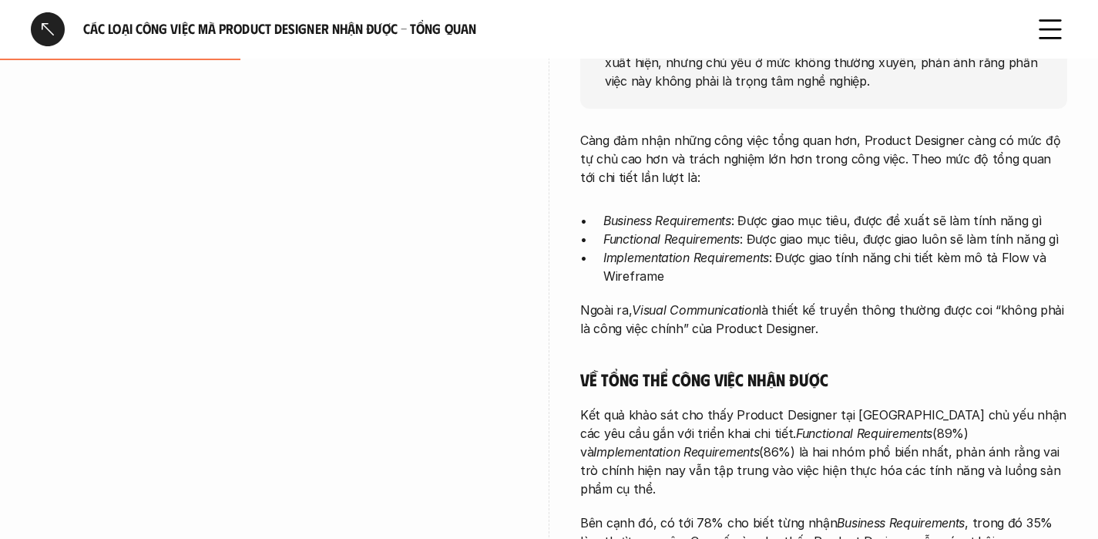
click at [768, 240] on ul "Business Requirements : Được giao mục tiêu, được đề xuất sẽ làm tính năng gì Fu…" at bounding box center [823, 248] width 487 height 74
drag, startPoint x: 674, startPoint y: 260, endPoint x: 778, endPoint y: 242, distance: 105.6
click at [778, 248] on p "Implementation Requirements : Được giao tính năng chi tiết kèm mô tả Flow và Wi…" at bounding box center [836, 266] width 464 height 37
click at [725, 302] on em "Visual Communication" at bounding box center [695, 309] width 126 height 15
drag, startPoint x: 605, startPoint y: 196, endPoint x: 734, endPoint y: 197, distance: 128.7
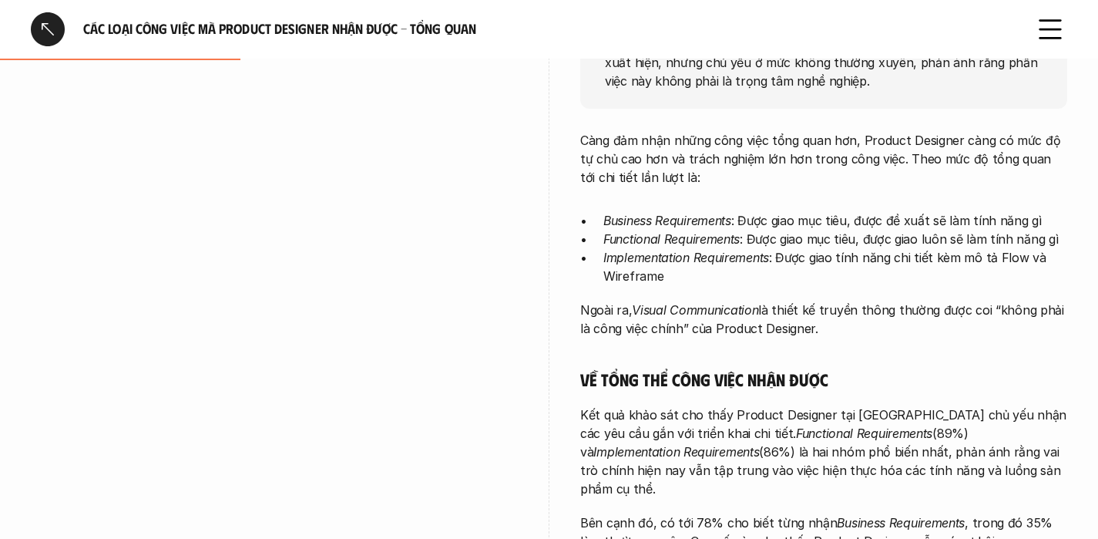
click at [731, 213] on em "Business Requirements" at bounding box center [668, 220] width 128 height 15
click at [735, 211] on p "Business Requirements : Được giao mục tiêu, được đề xuất sẽ làm tính năng gì" at bounding box center [836, 220] width 464 height 18
drag, startPoint x: 733, startPoint y: 203, endPoint x: 607, endPoint y: 208, distance: 126.5
click at [607, 213] on em "Business Requirements" at bounding box center [668, 220] width 128 height 15
click at [710, 331] on div "Càng đảm nhận những công việc tổng quan hơn, Product Designer càng có mức độ tự…" at bounding box center [823, 528] width 487 height 795
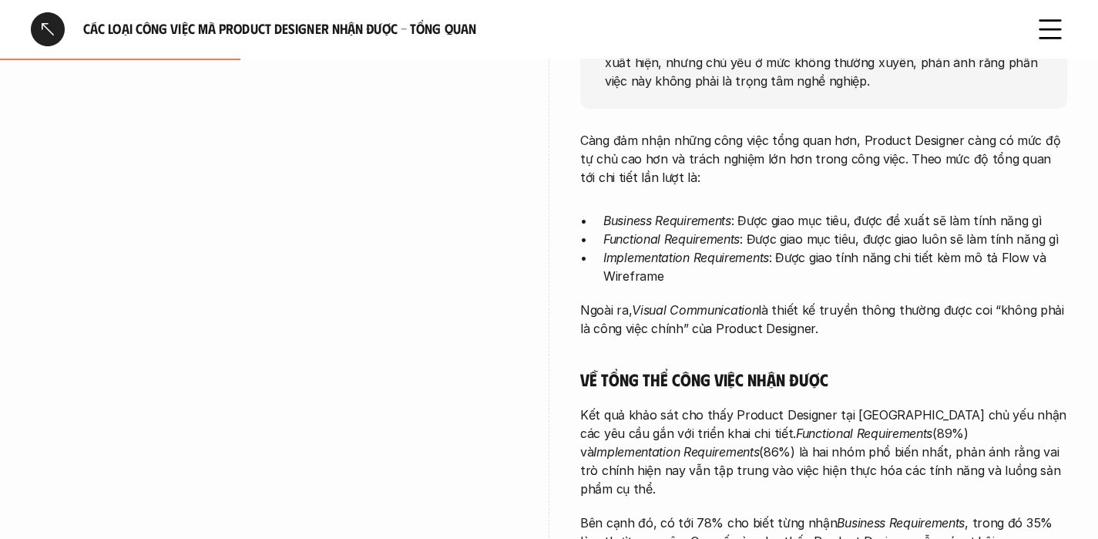
drag, startPoint x: 600, startPoint y: 398, endPoint x: 977, endPoint y: 418, distance: 378.2
click at [977, 418] on p "Kết quả khảo sát cho thấy Product Designer tại [GEOGRAPHIC_DATA] chủ yếu nhận c…" at bounding box center [823, 451] width 487 height 92
click at [796, 425] on em "Functional Requirements" at bounding box center [864, 432] width 136 height 15
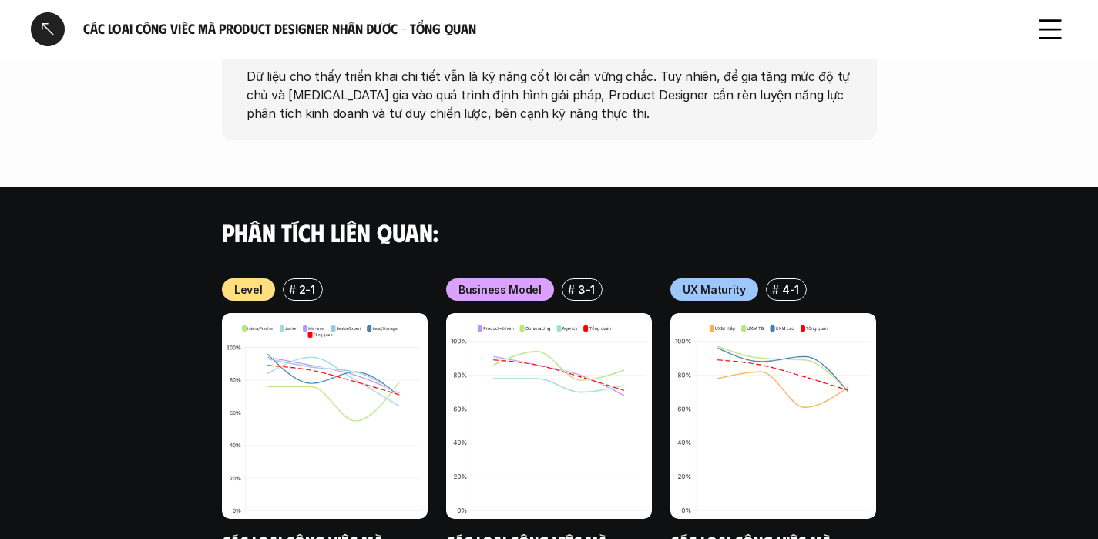
scroll to position [1625, 0]
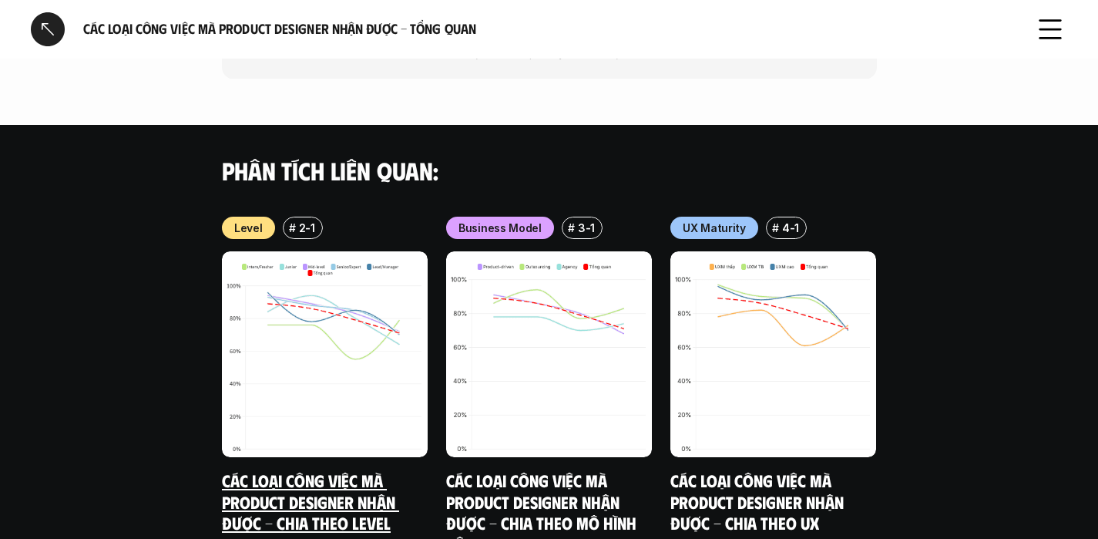
click at [314, 365] on img at bounding box center [325, 354] width 206 height 206
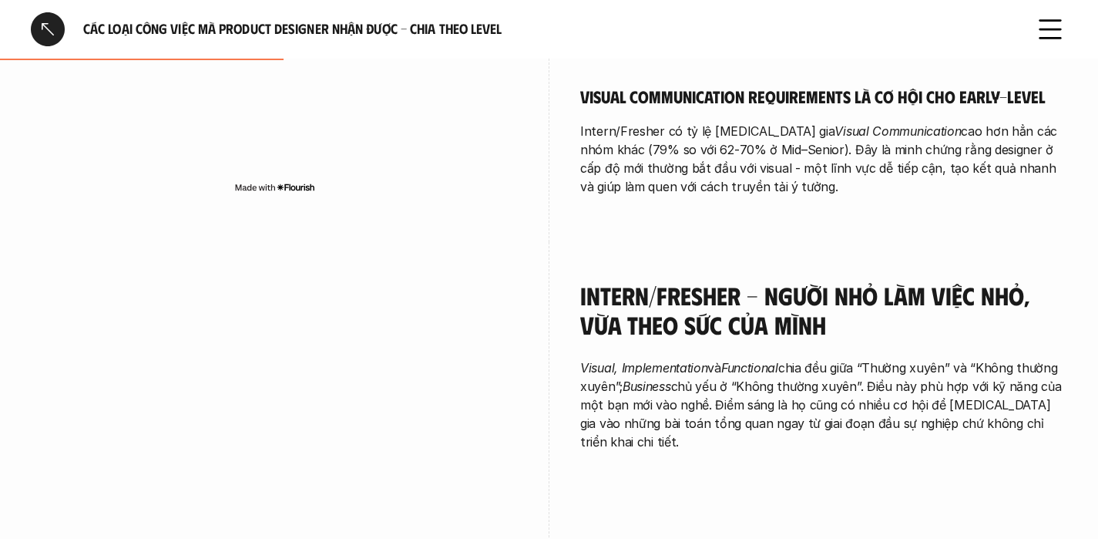
scroll to position [1144, 0]
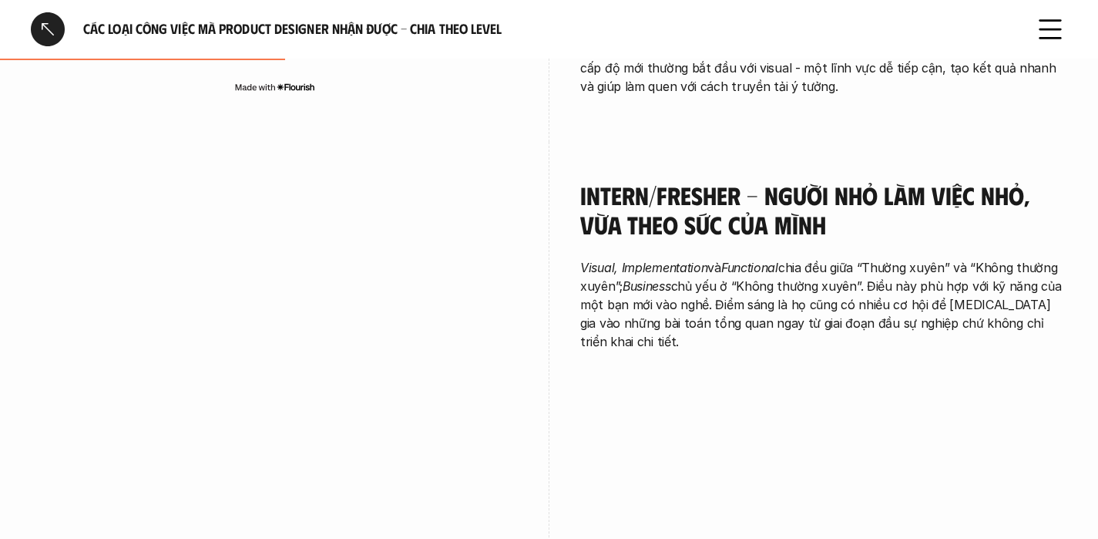
click at [780, 287] on p "Visual, Implementation và Functional chia đều giữa “Thường xuyên” và “Không thư…" at bounding box center [823, 304] width 487 height 92
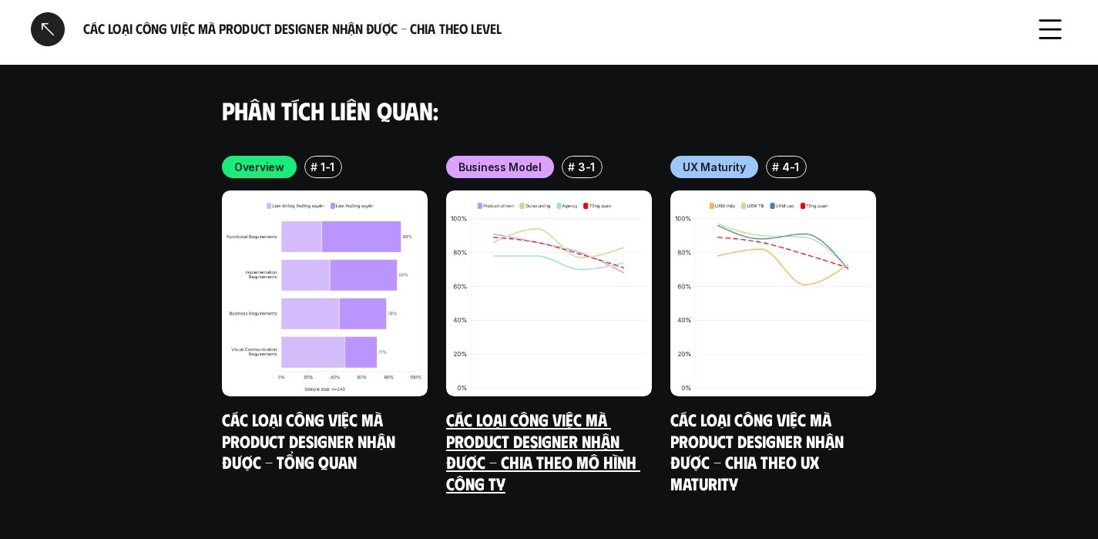
scroll to position [4579, 0]
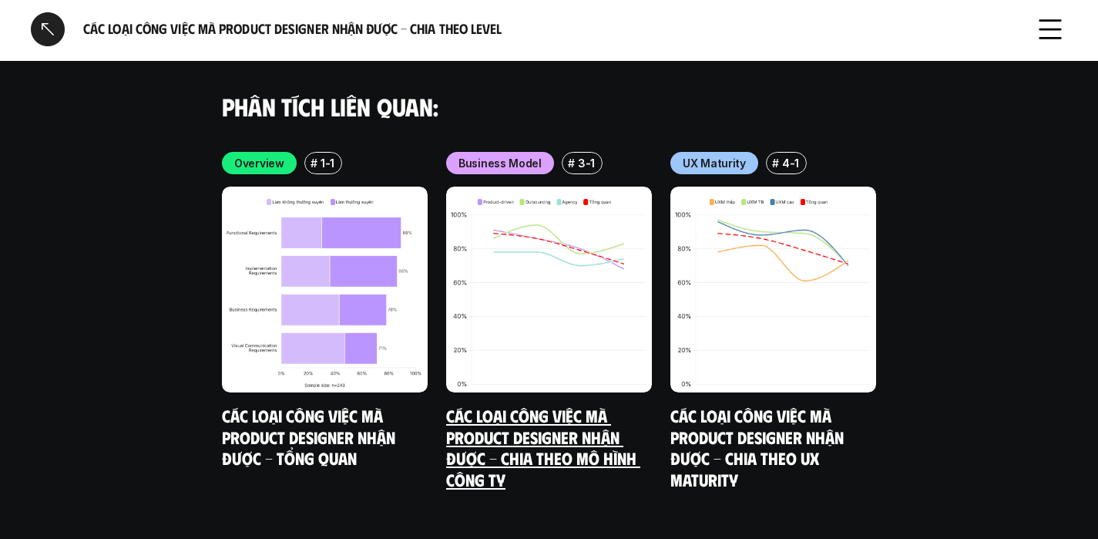
click at [540, 405] on link "Các loại công việc mà Product Designer nhận được - Chia theo mô hình công ty" at bounding box center [543, 447] width 194 height 85
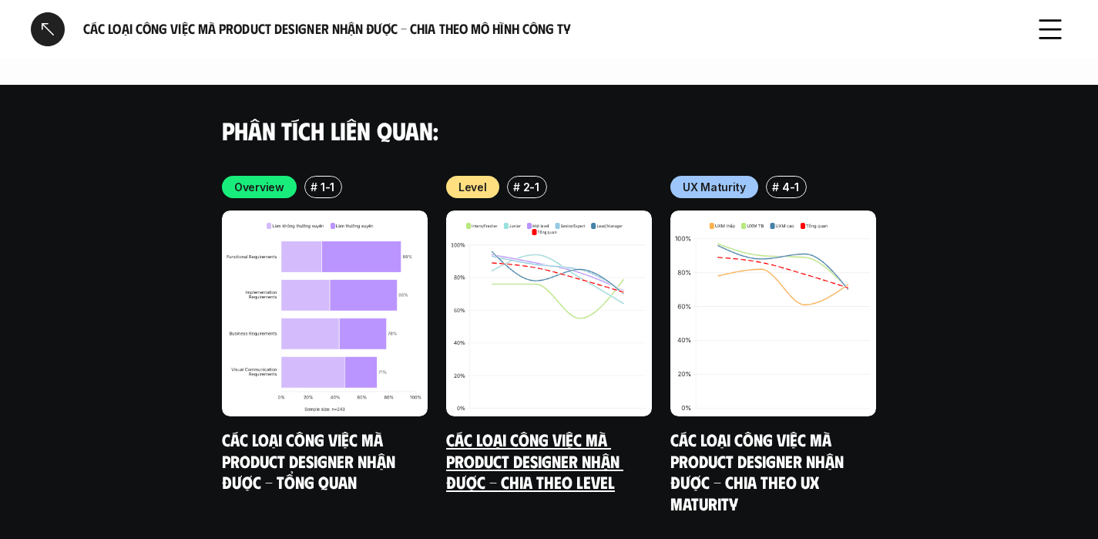
scroll to position [3055, 0]
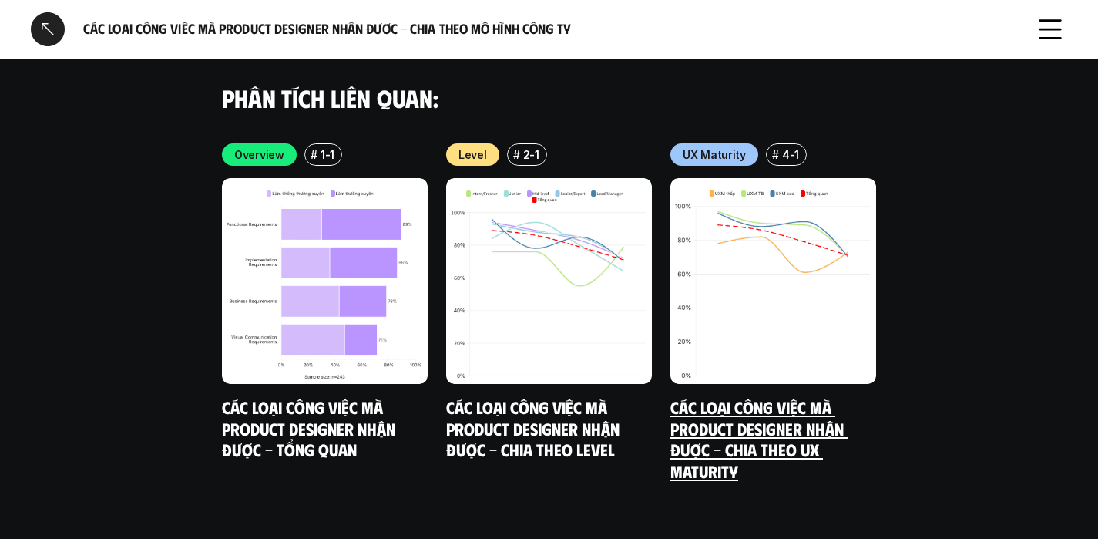
click at [686, 414] on link "Các loại công việc mà Product Designer nhận được - Chia theo UX Maturity" at bounding box center [759, 438] width 177 height 85
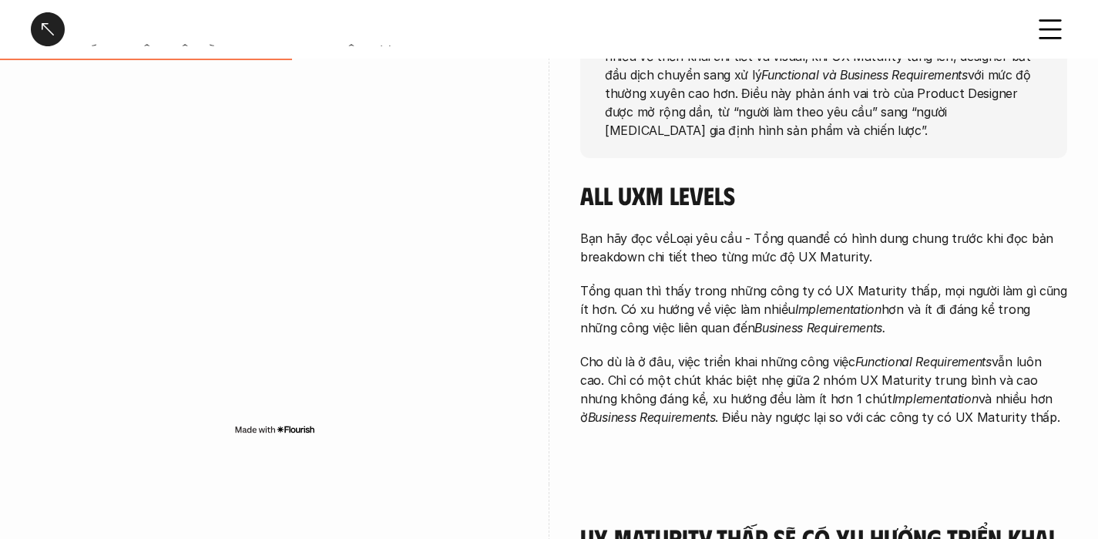
scroll to position [753, 0]
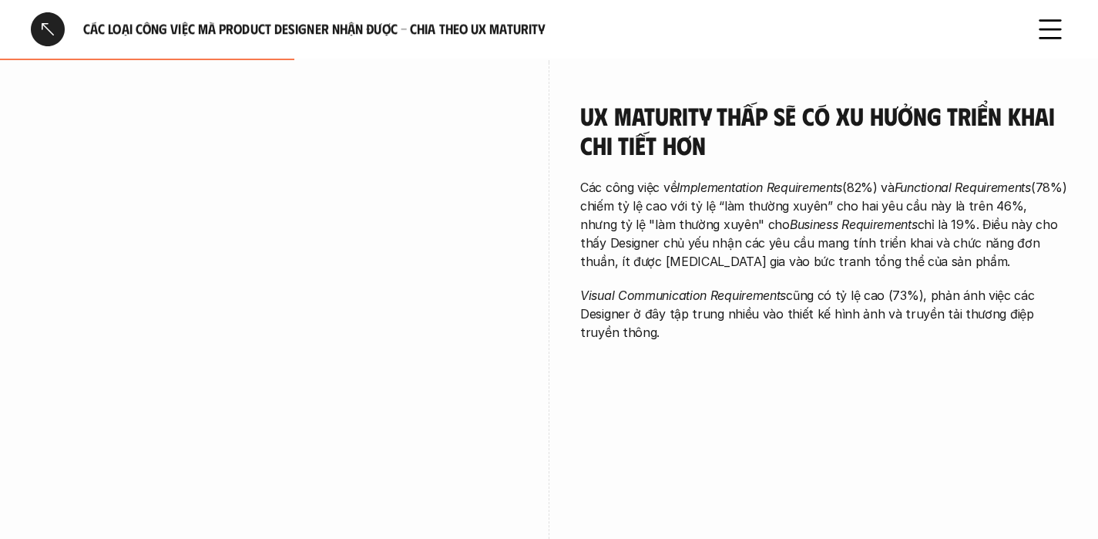
click at [33, 35] on div at bounding box center [48, 29] width 34 height 34
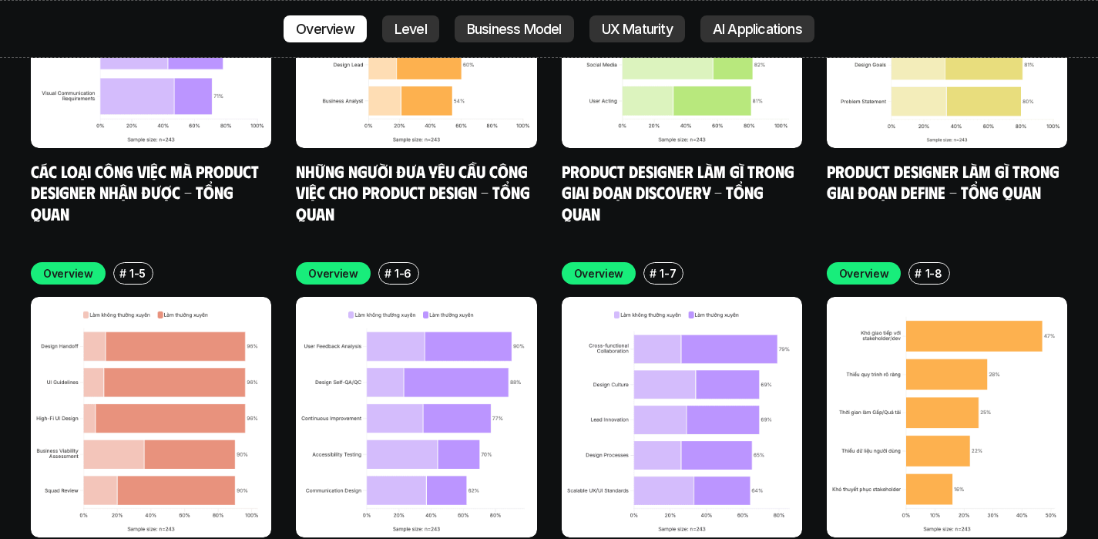
scroll to position [5792, 0]
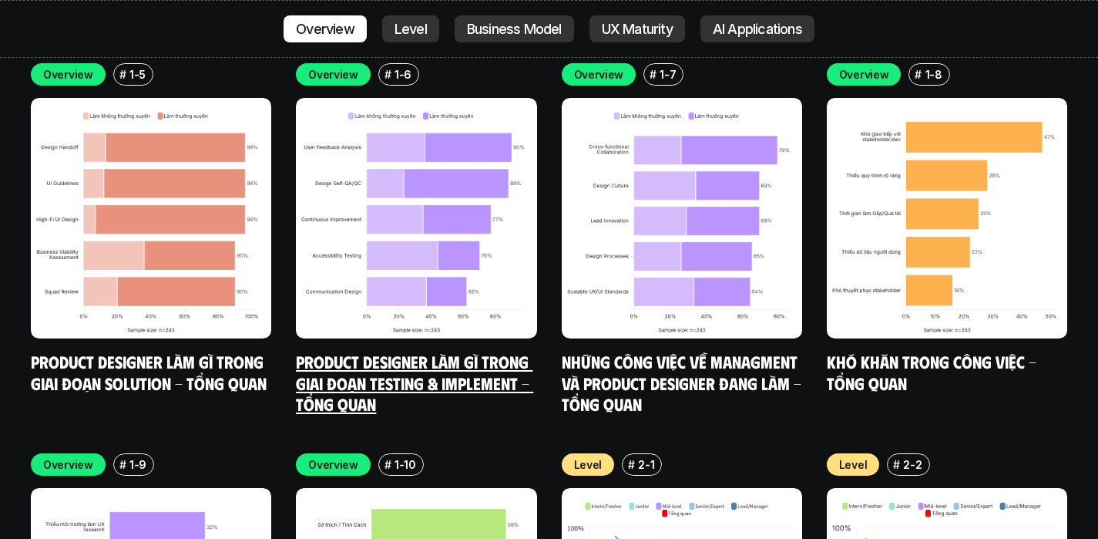
click at [419, 351] on link "Product Designer làm gì trong giai đoạn Testing & Implement - Tổng quan" at bounding box center [414, 382] width 237 height 63
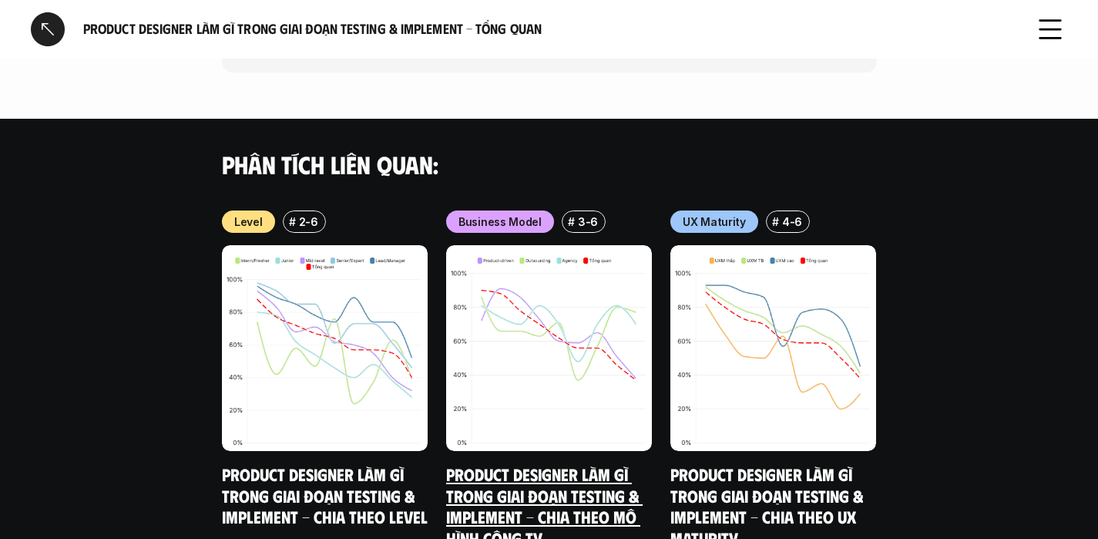
scroll to position [1370, 0]
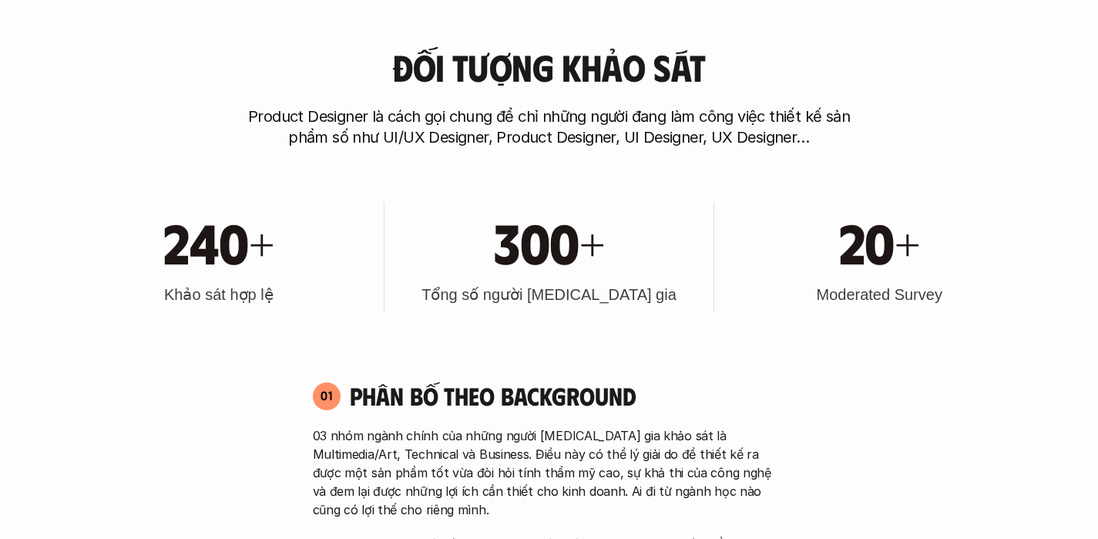
scroll to position [5306, 0]
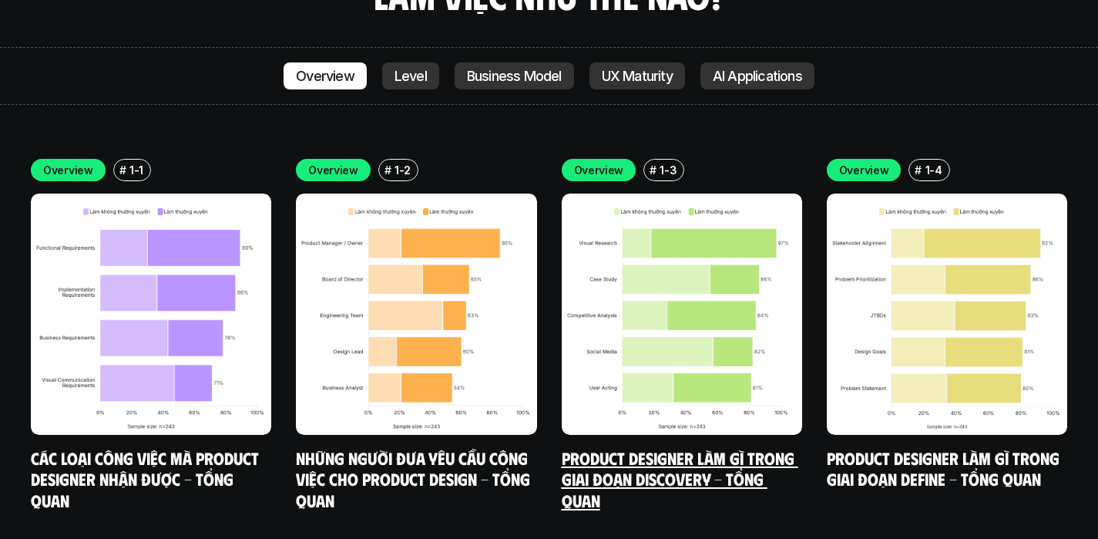
click at [710, 230] on img at bounding box center [682, 313] width 240 height 240
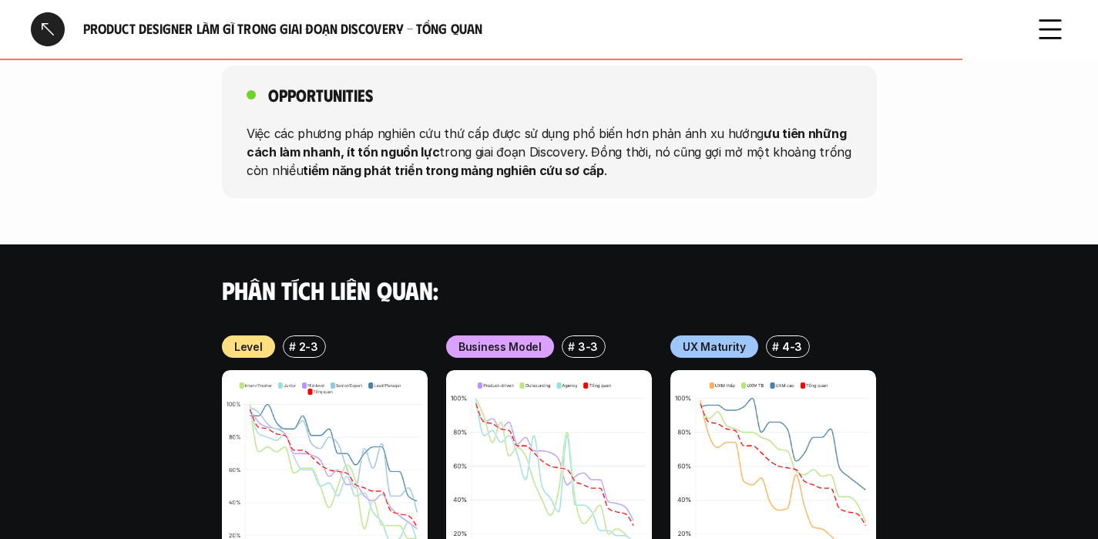
scroll to position [1964, 0]
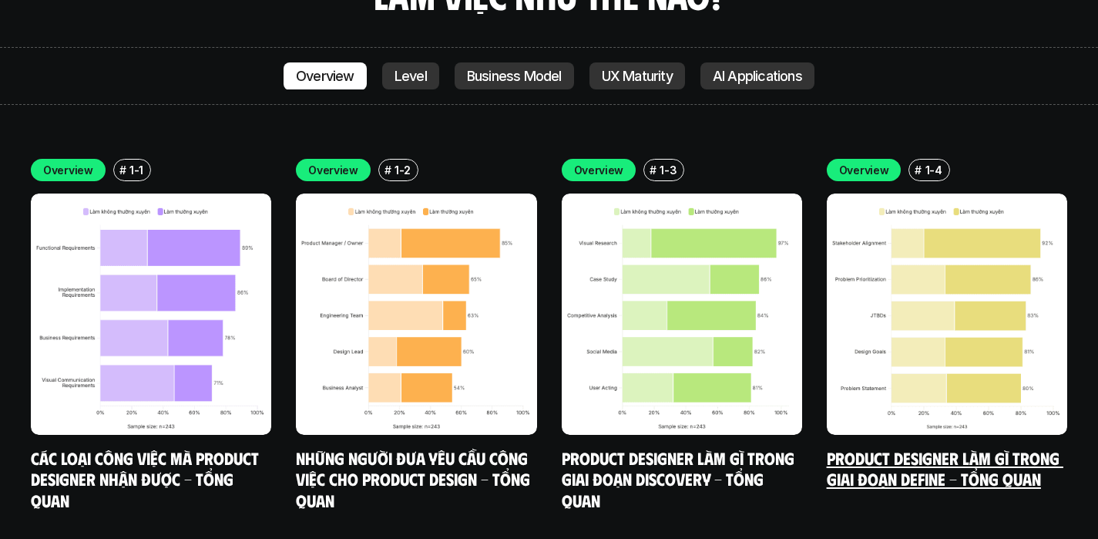
scroll to position [5307, 0]
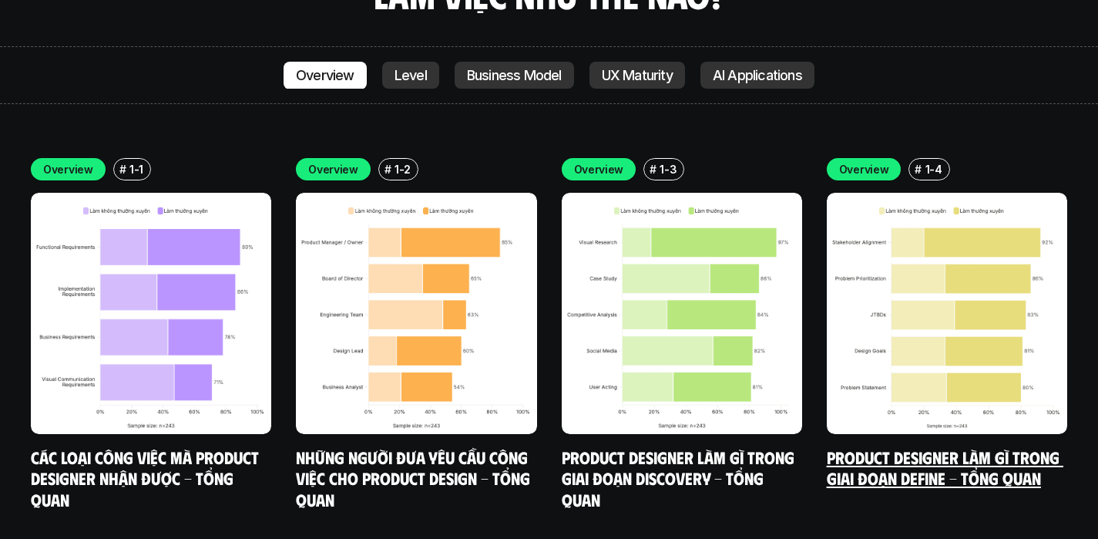
click at [884, 446] on link "Product Designer làm gì trong giai đoạn Define - Tổng quan" at bounding box center [945, 467] width 237 height 42
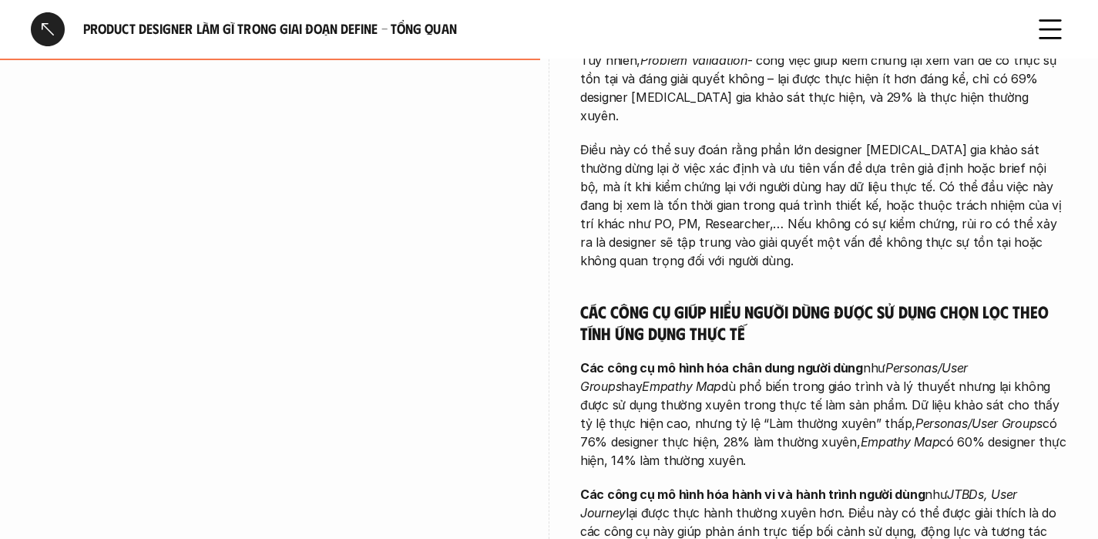
scroll to position [1220, 0]
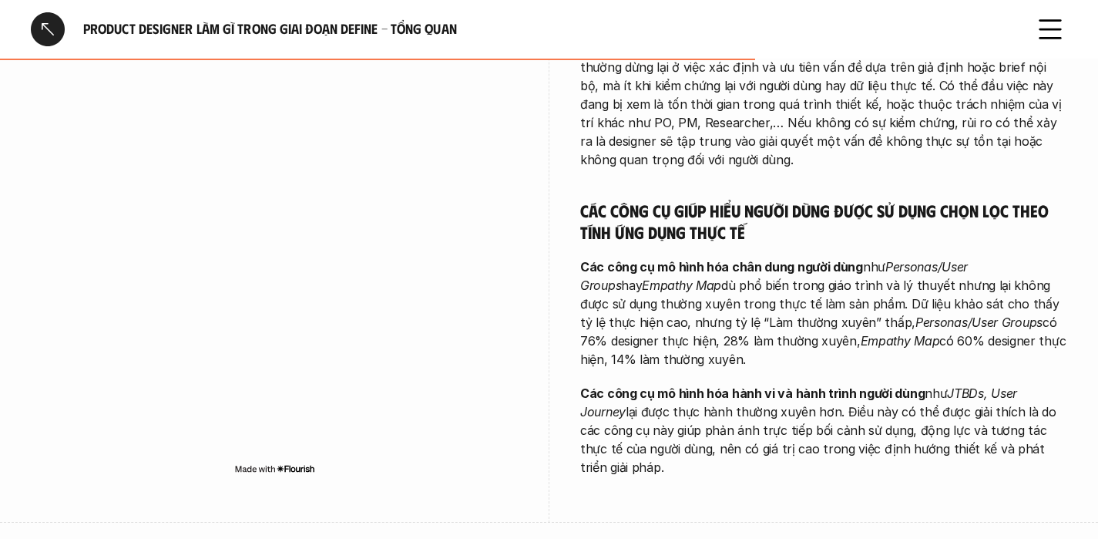
drag, startPoint x: 950, startPoint y: 352, endPoint x: 980, endPoint y: 352, distance: 30.1
click at [980, 385] on em "JTBDs, User Journey" at bounding box center [800, 402] width 441 height 34
click at [982, 385] on em "JTBDs, User Journey" at bounding box center [800, 402] width 441 height 34
drag, startPoint x: 983, startPoint y: 353, endPoint x: 947, endPoint y: 348, distance: 35.8
click at [947, 385] on em "JTBDs, User Journey" at bounding box center [800, 402] width 441 height 34
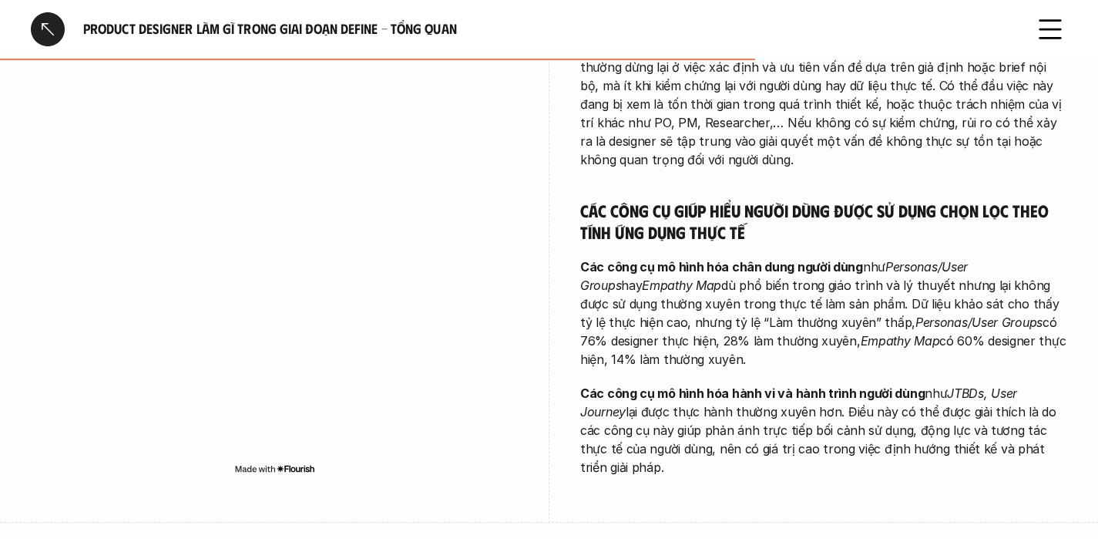
copy em "JTBDs"
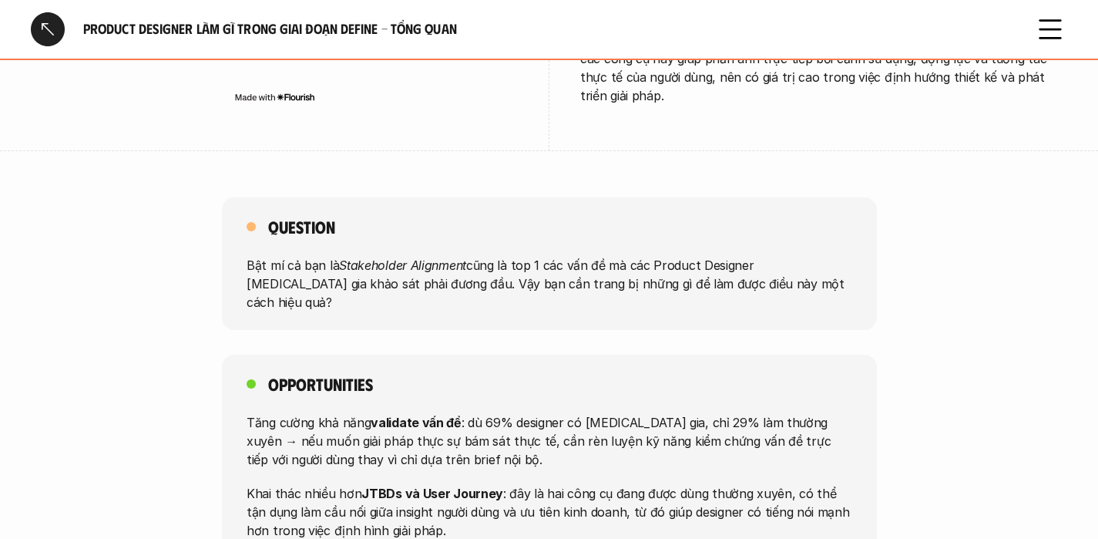
scroll to position [1859, 0]
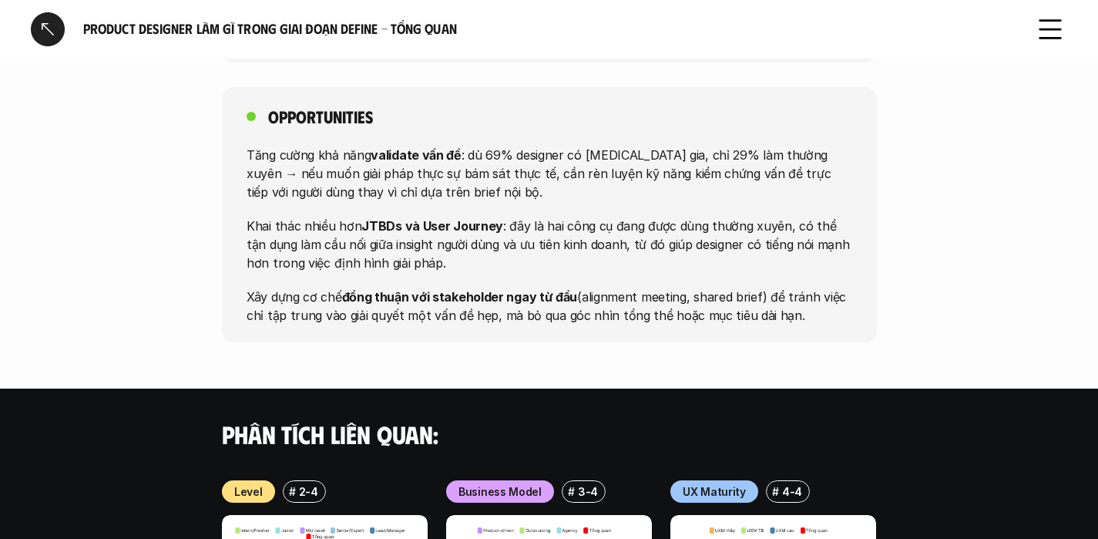
click at [577, 480] on div "# 3-4" at bounding box center [584, 491] width 44 height 22
click at [578, 483] on p "3-4" at bounding box center [588, 491] width 20 height 16
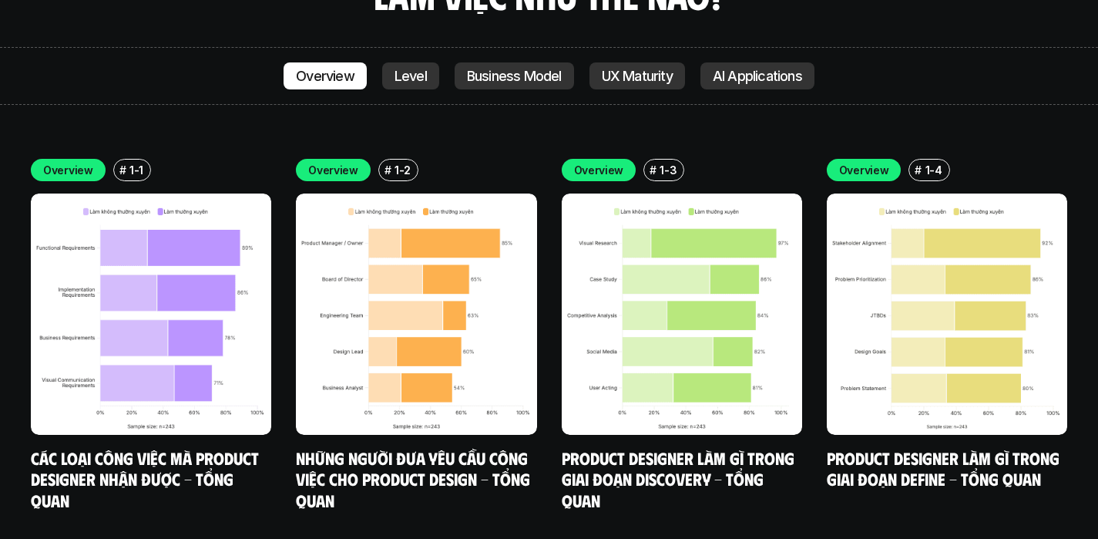
scroll to position [753, 0]
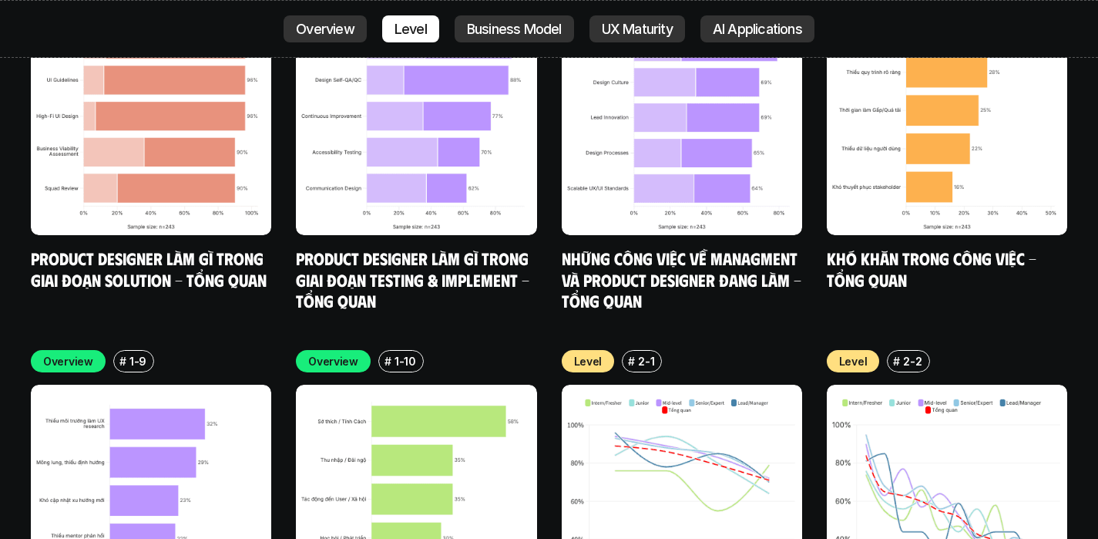
scroll to position [5984, 0]
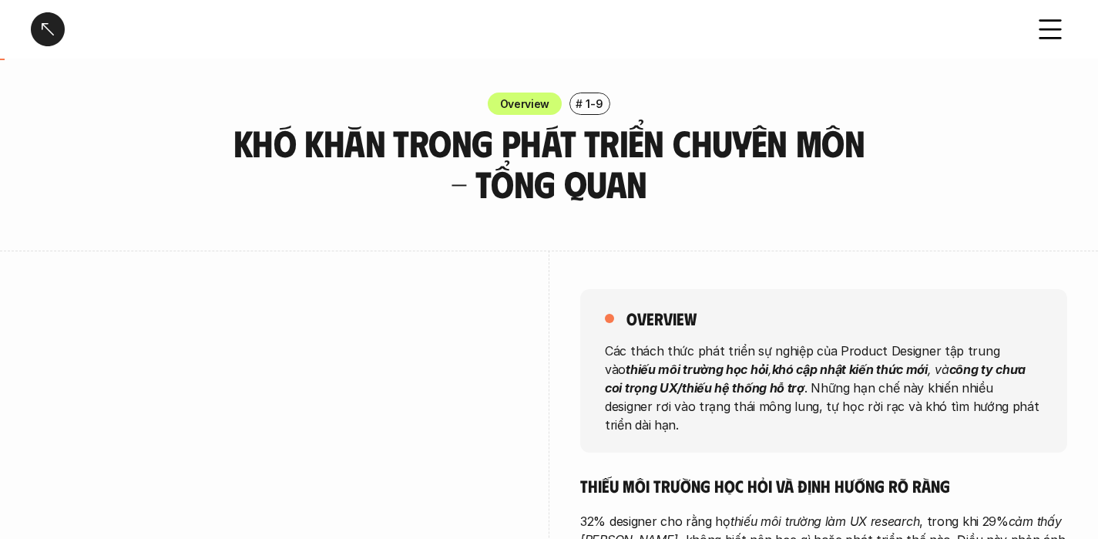
click at [597, 107] on p "1-9" at bounding box center [594, 104] width 17 height 16
click at [29, 34] on div "Khó khăn trong phát triển chuyên môn - Tổng quan" at bounding box center [549, 29] width 1098 height 59
click at [46, 29] on div at bounding box center [48, 29] width 34 height 34
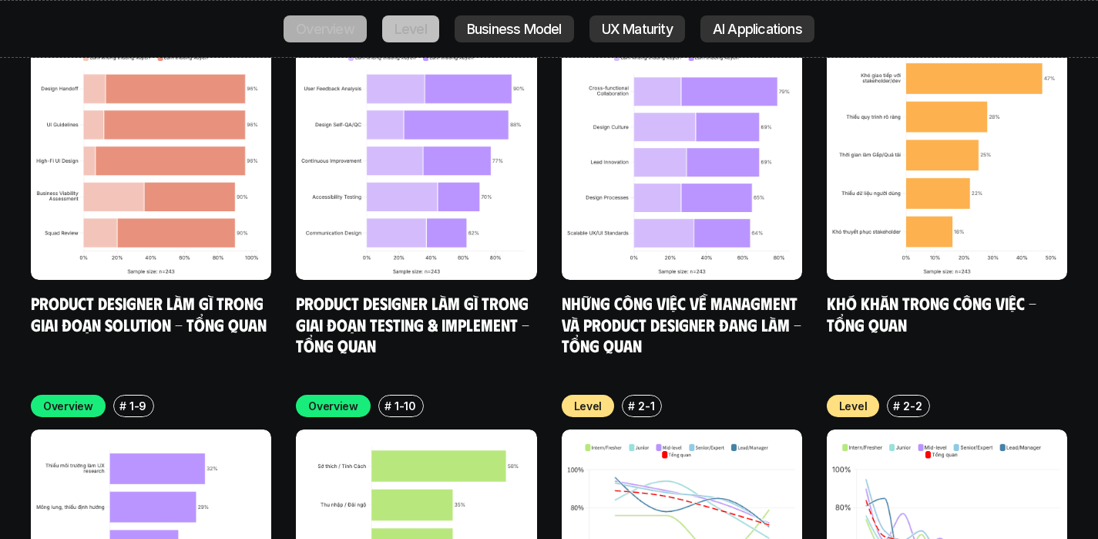
scroll to position [5707, 0]
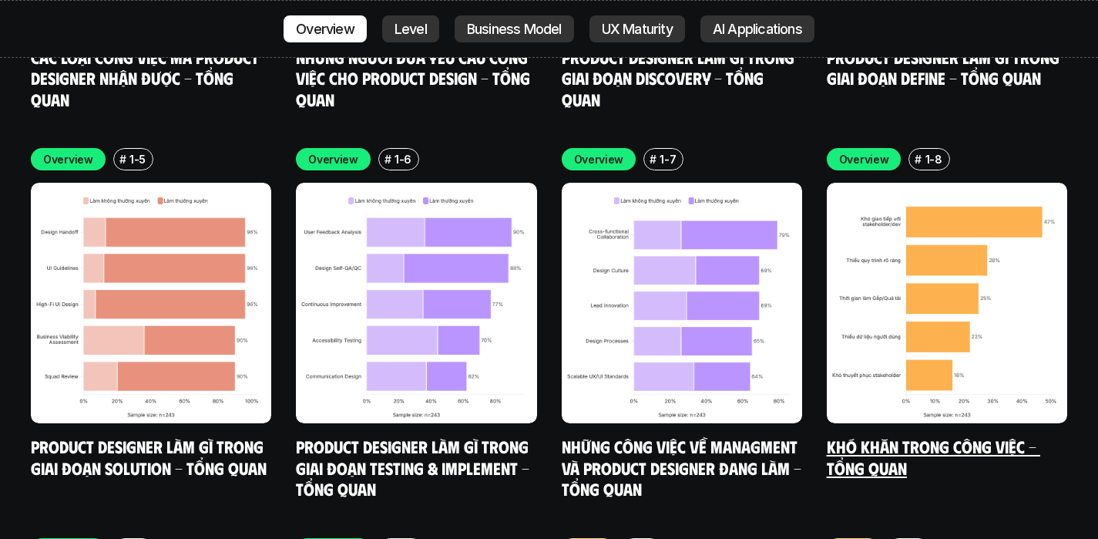
click at [991, 435] on link "Khó khăn trong công việc - Tổng quan" at bounding box center [934, 456] width 214 height 42
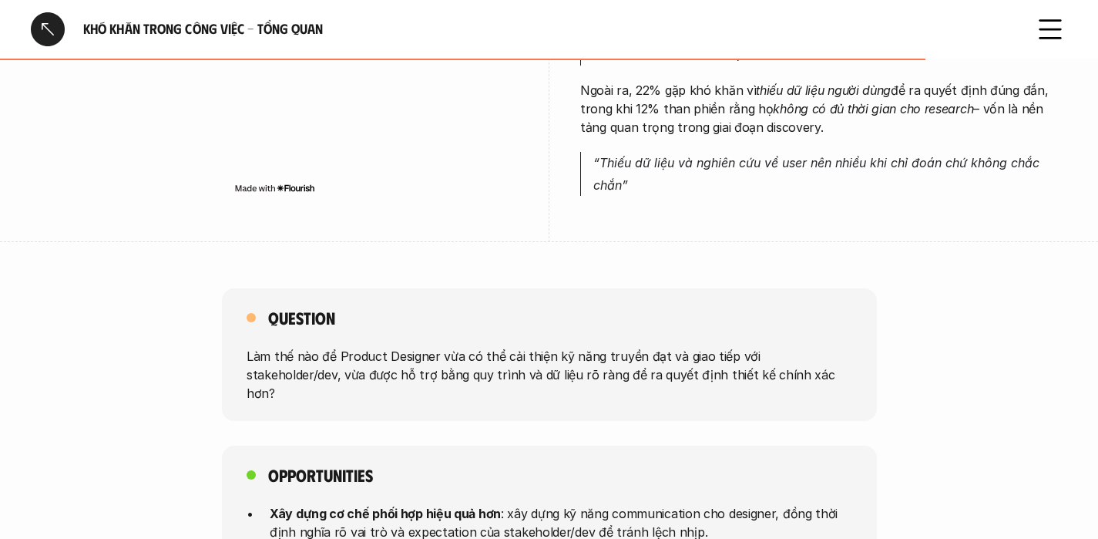
scroll to position [1237, 0]
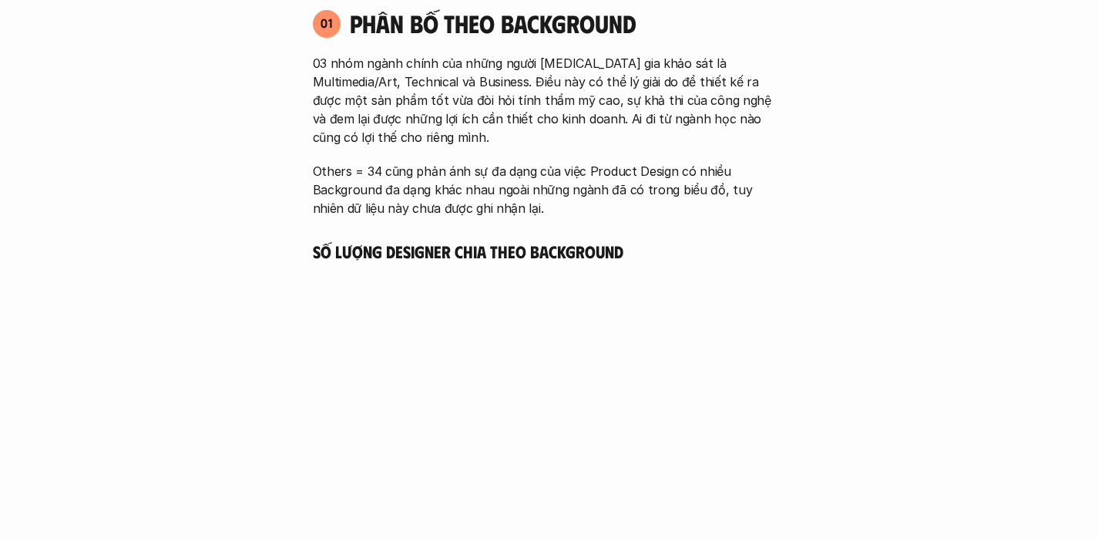
scroll to position [5306, 0]
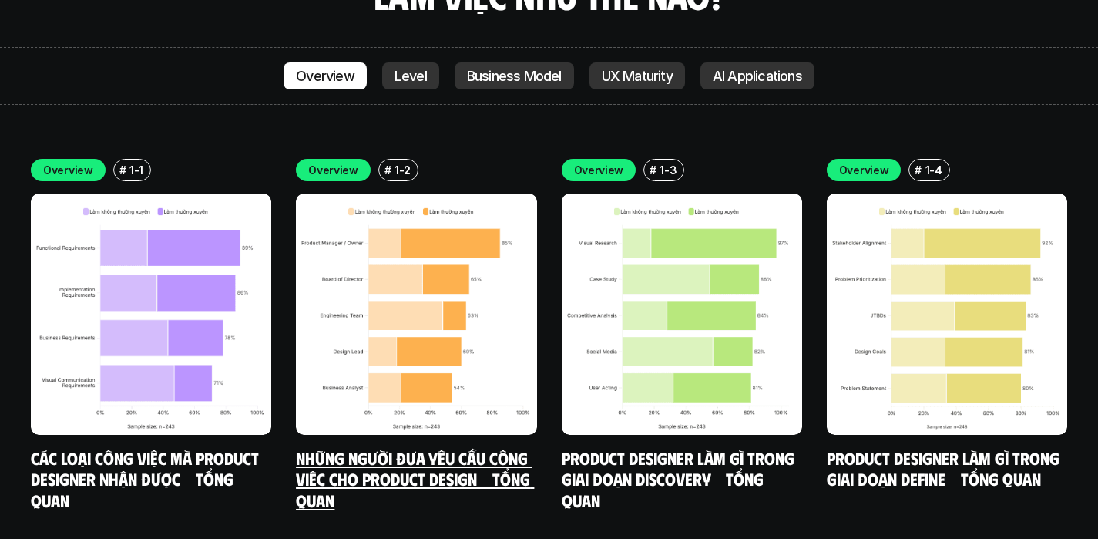
click at [423, 447] on link "Những người đưa yêu cầu công việc cho Product Design - Tổng quan" at bounding box center [415, 478] width 238 height 63
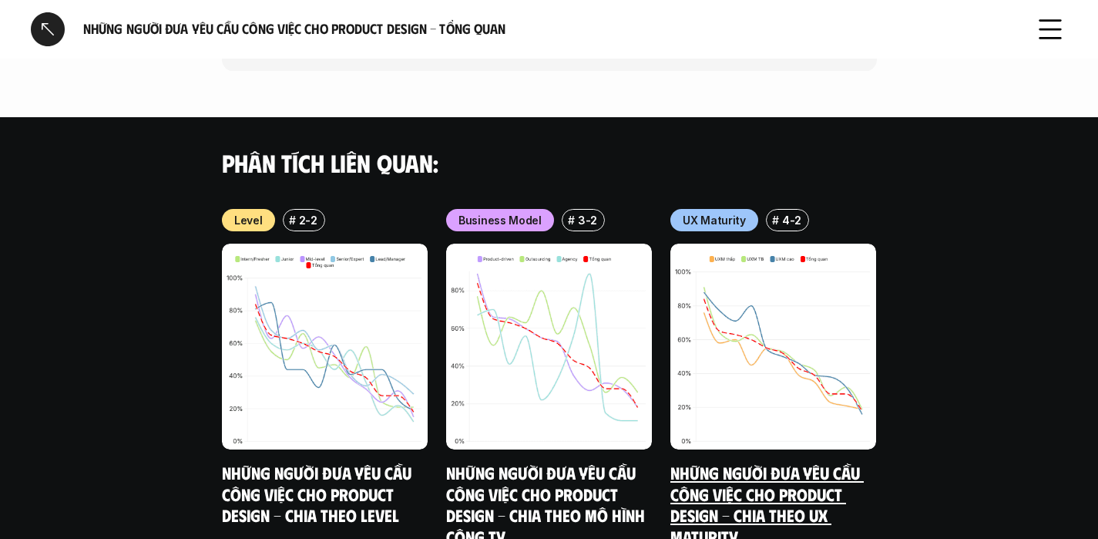
scroll to position [1262, 0]
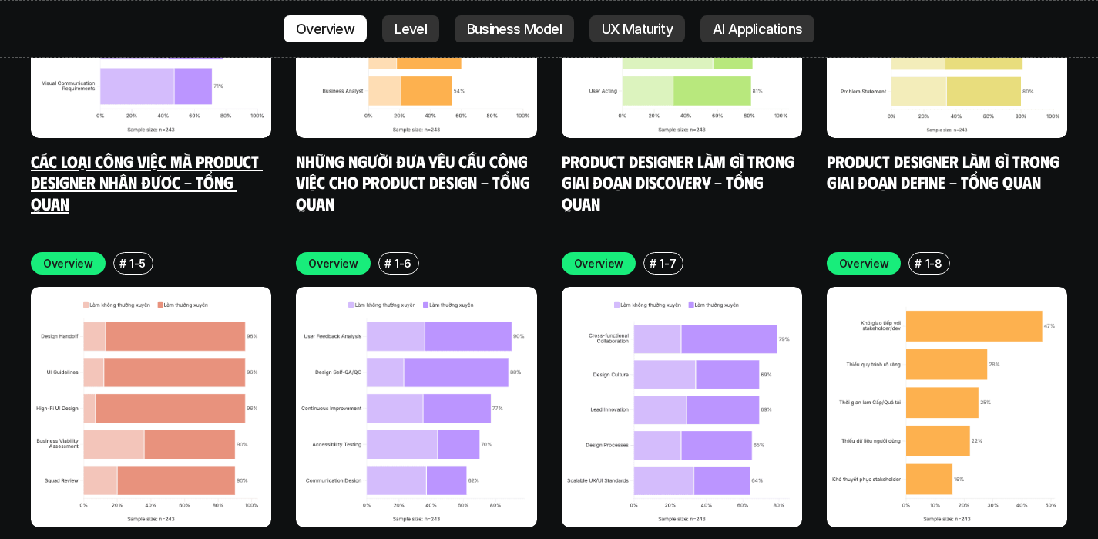
scroll to position [5661, 0]
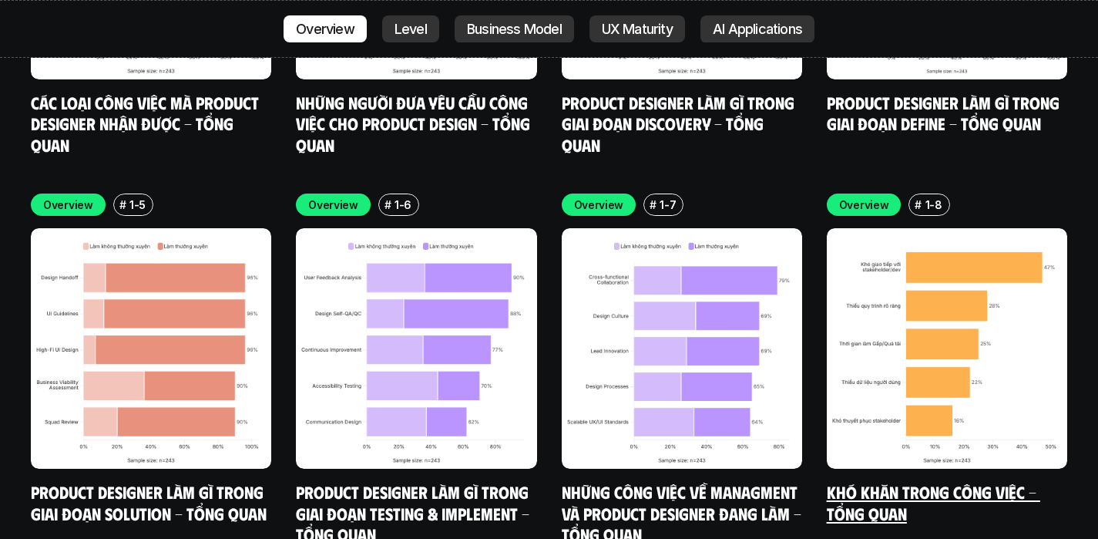
click at [873, 481] on link "Khó khăn trong công việc - Tổng quan" at bounding box center [934, 502] width 214 height 42
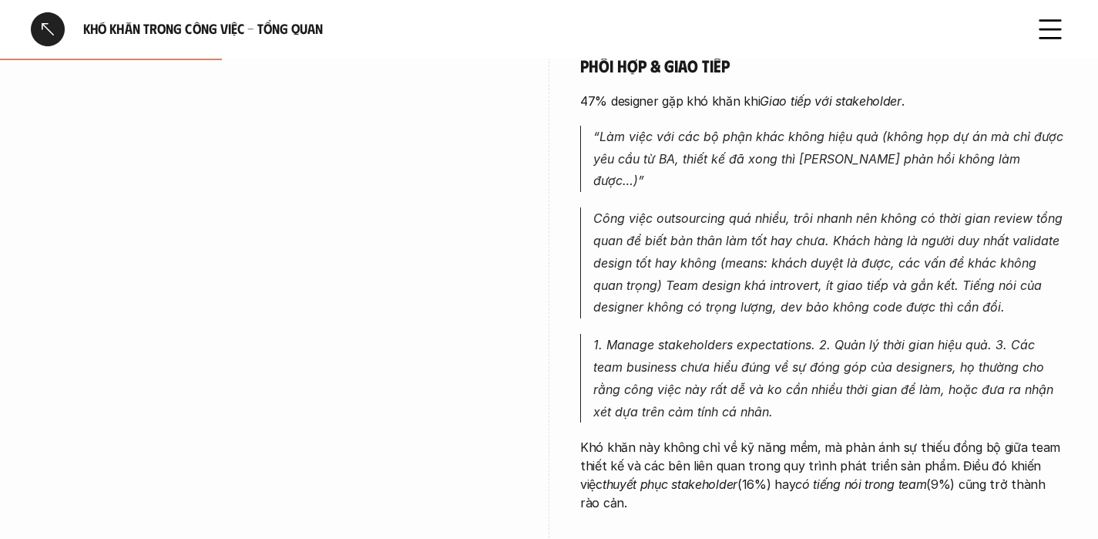
scroll to position [367, 0]
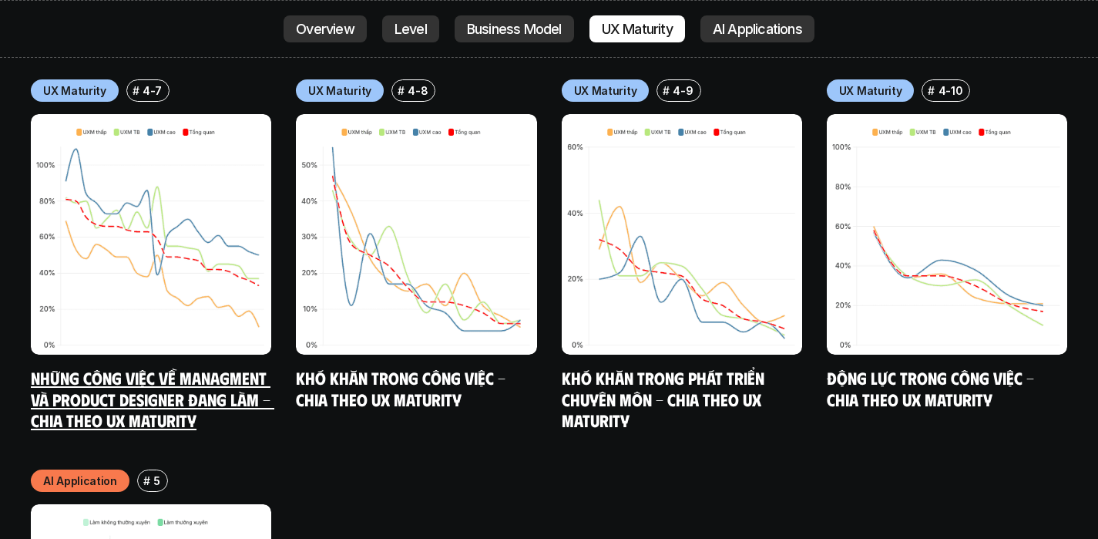
scroll to position [9923, 0]
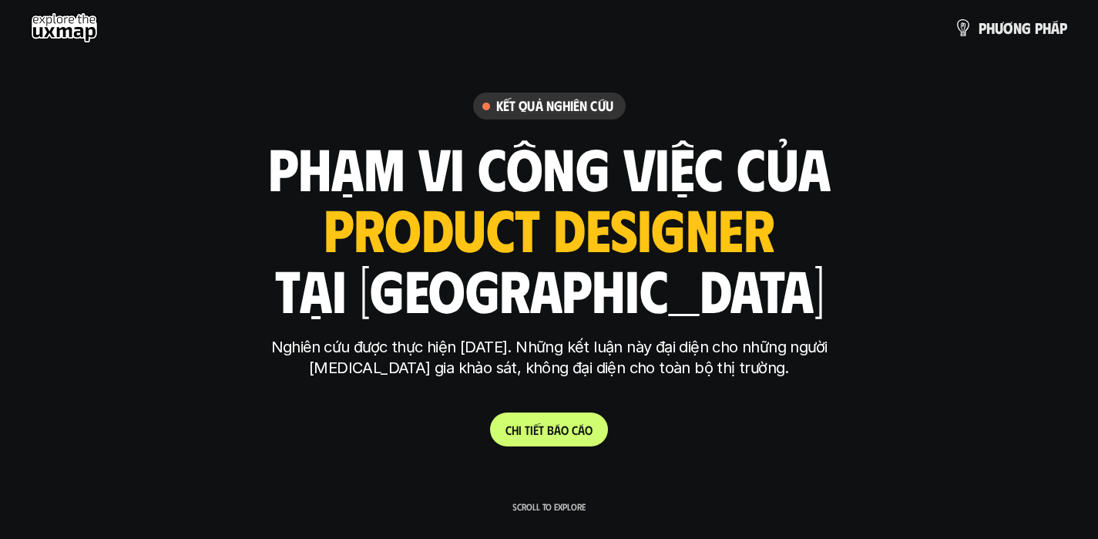
click at [556, 113] on h6 "Kết quả nghiên cứu" at bounding box center [554, 106] width 117 height 18
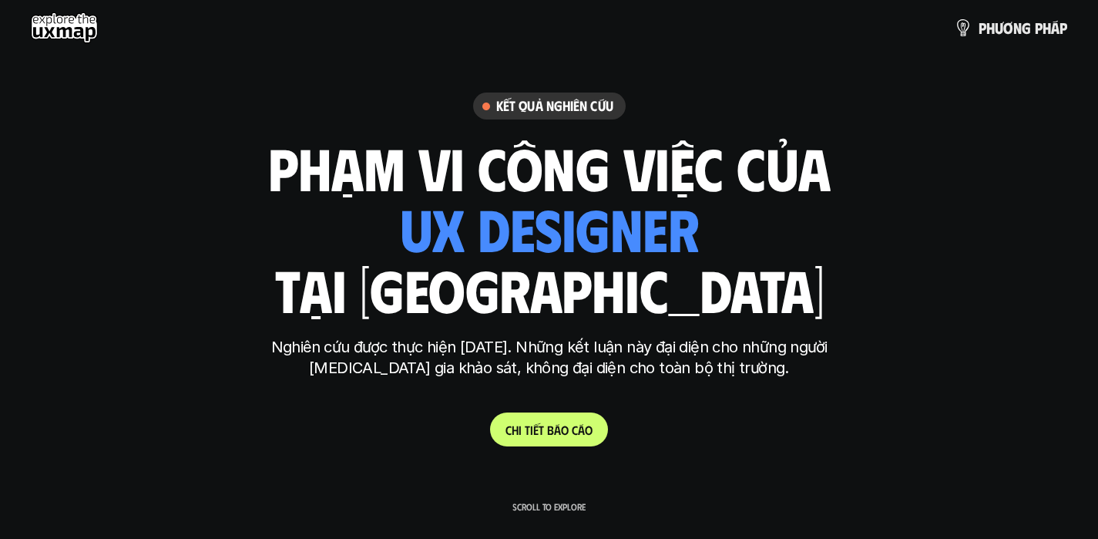
click at [60, 35] on use at bounding box center [64, 27] width 67 height 31
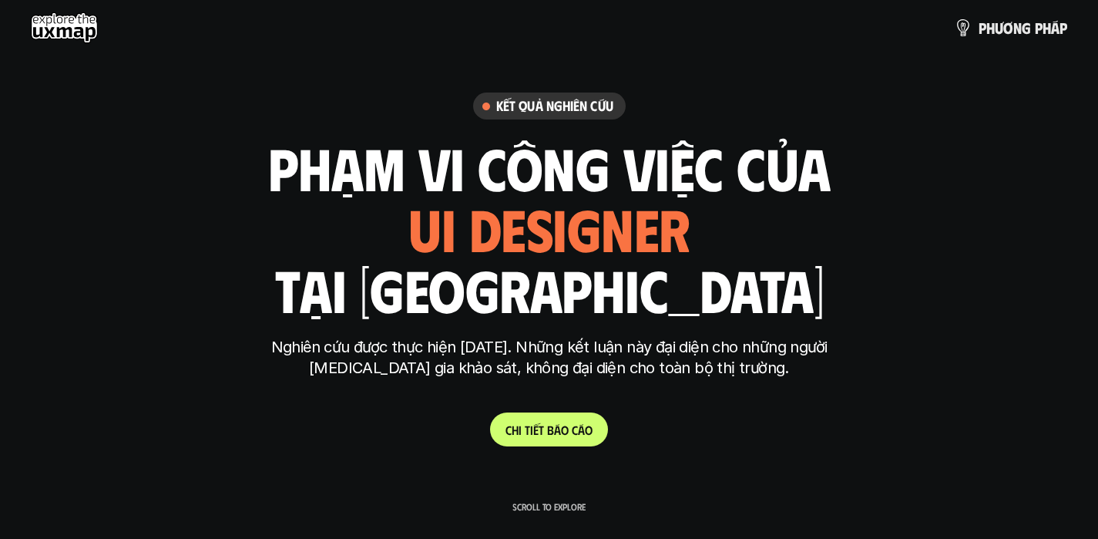
click at [82, 35] on use at bounding box center [64, 27] width 67 height 31
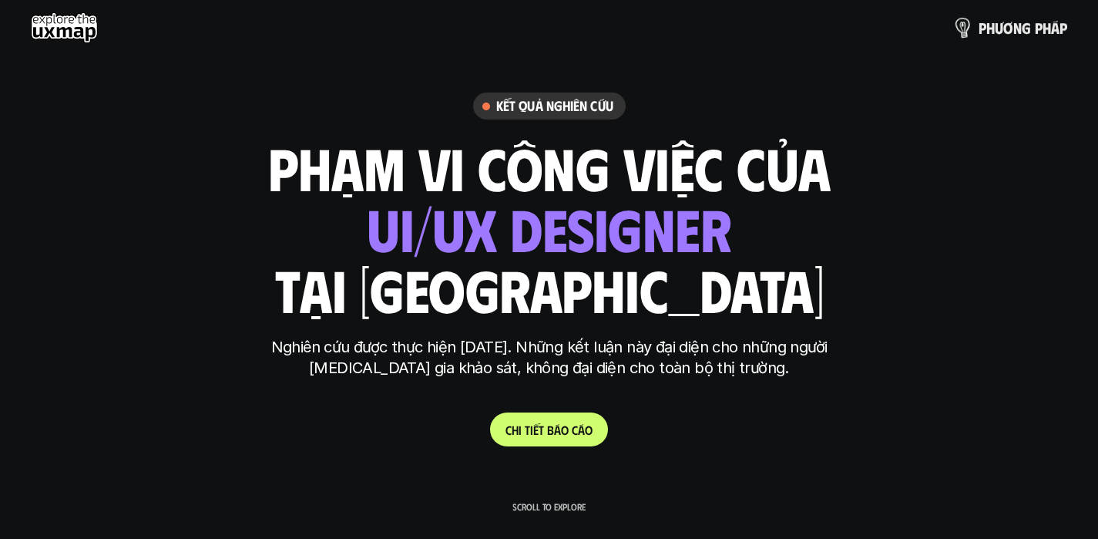
click at [1039, 26] on p "p h ư ơ n g p h á p" at bounding box center [1023, 27] width 89 height 17
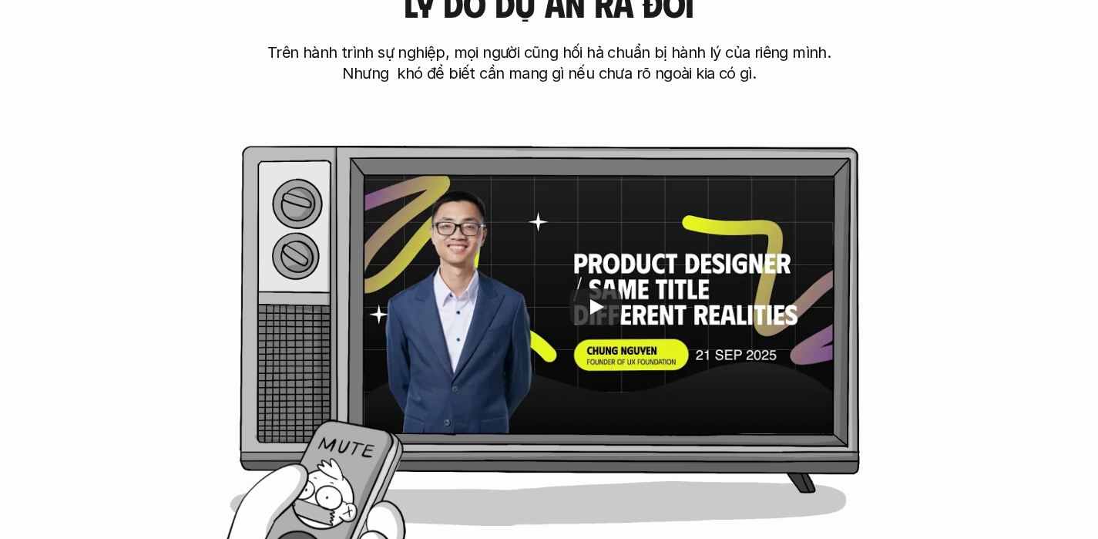
scroll to position [678, 0]
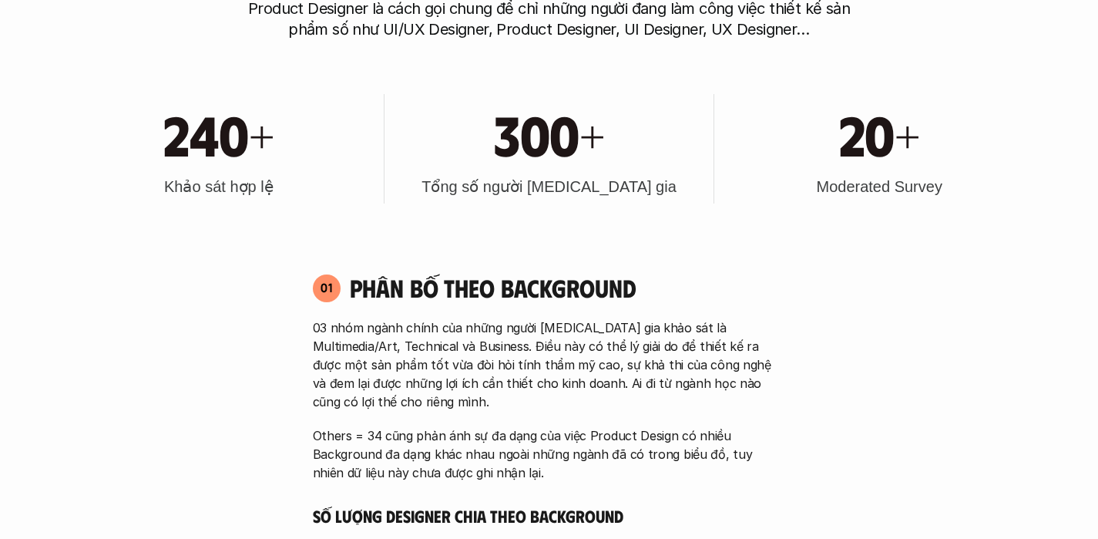
scroll to position [1495, 0]
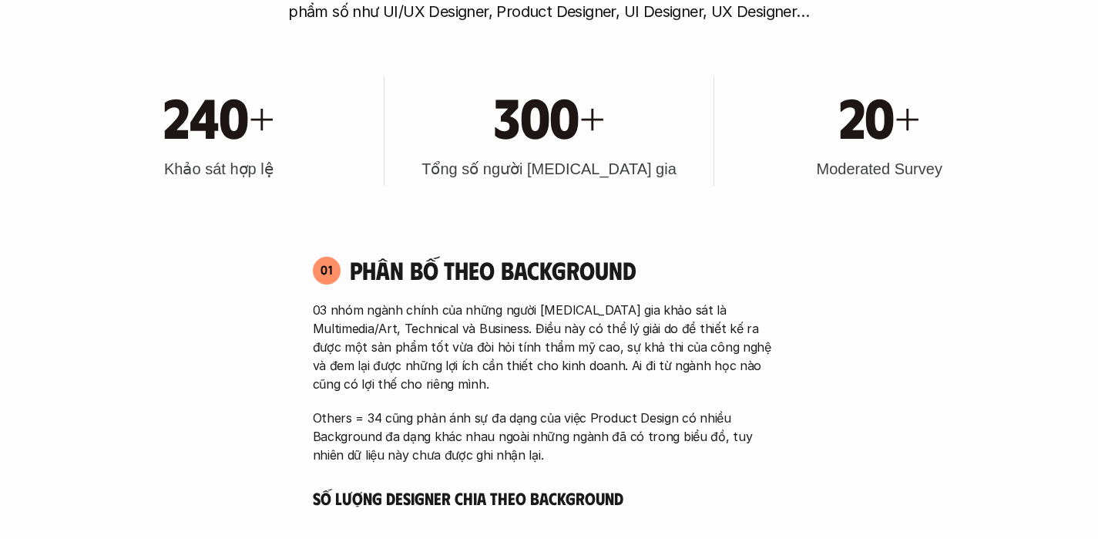
click at [715, 359] on p "03 nhóm ngành chính của những người [MEDICAL_DATA] gia khảo sát là Multimedia/A…" at bounding box center [549, 347] width 473 height 92
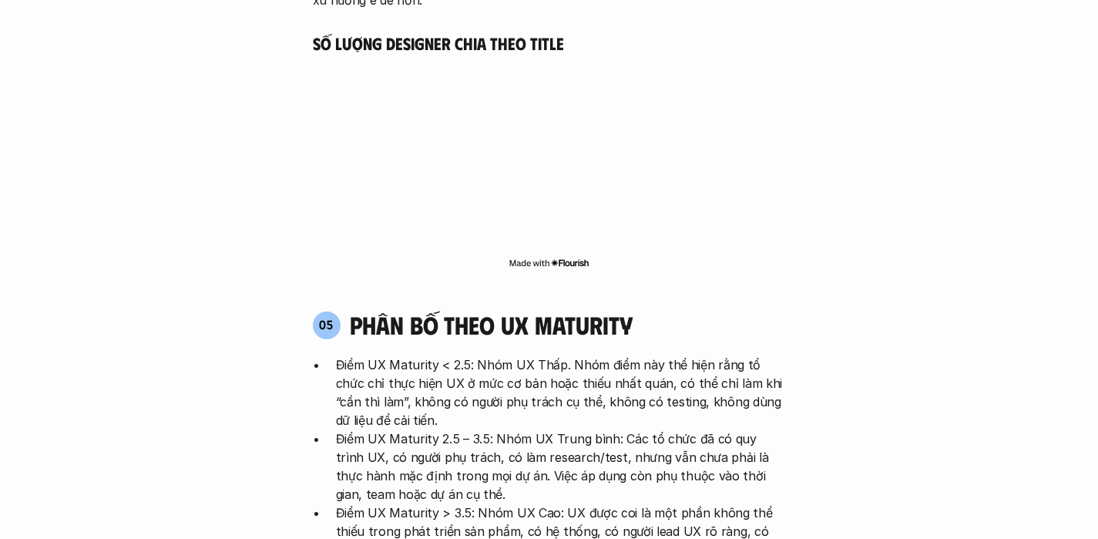
scroll to position [3736, 0]
